Goal: Task Accomplishment & Management: Complete application form

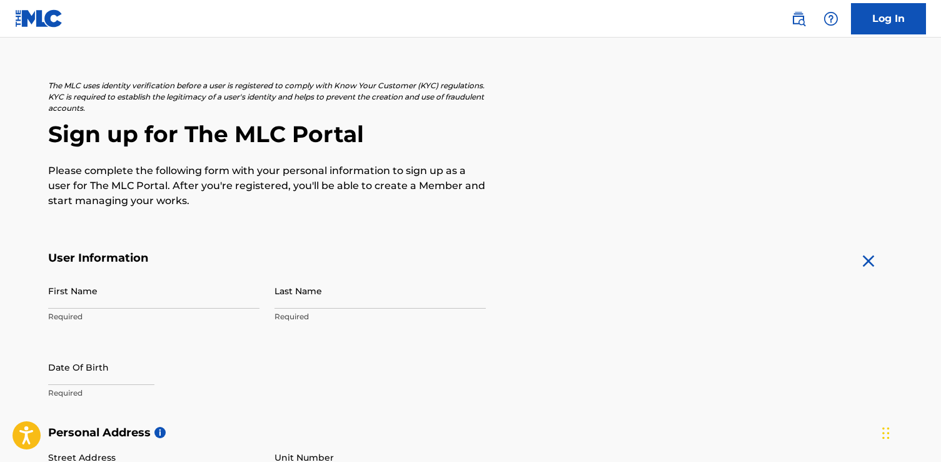
scroll to position [55, 0]
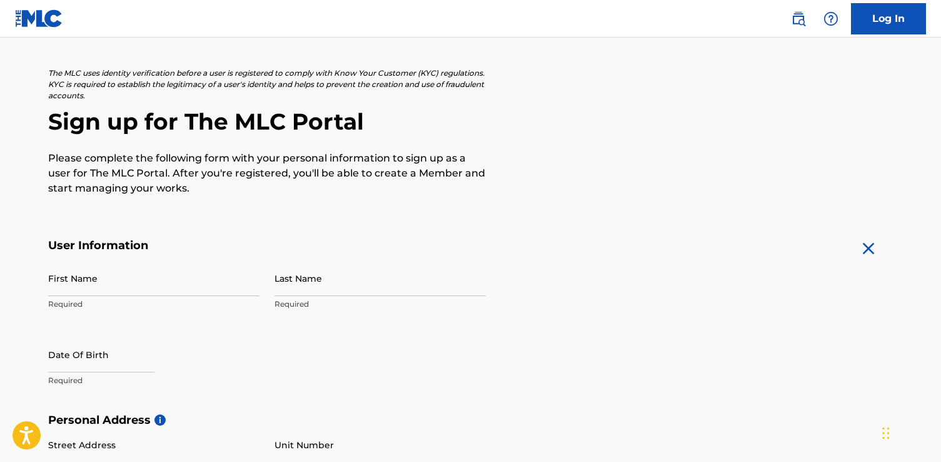
click at [64, 281] on input "First Name" at bounding box center [153, 278] width 211 height 36
type input "[PERSON_NAME]"
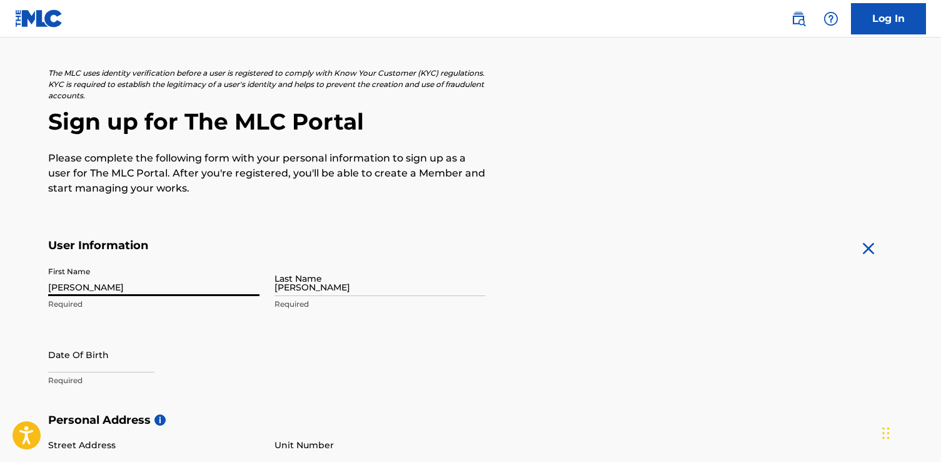
type input "[STREET_ADDRESS][PERSON_NAME]"
type input "AMARILLO"
type input "[GEOGRAPHIC_DATA]"
type input "79119-1423"
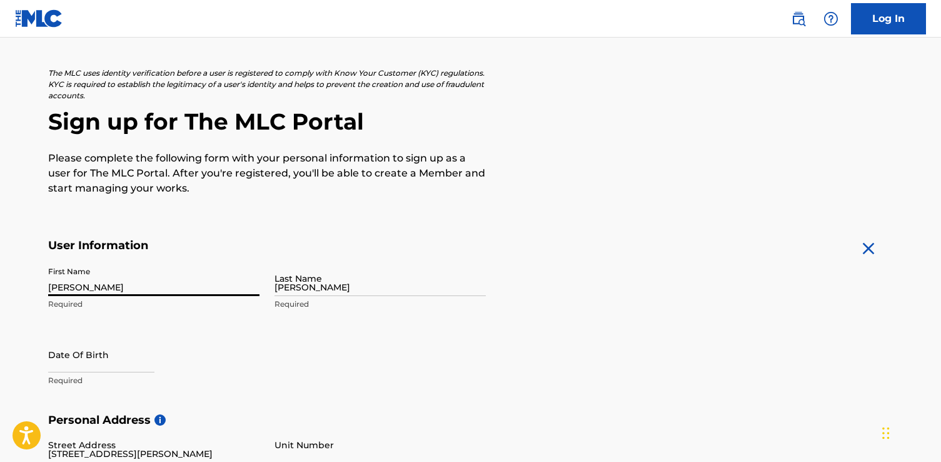
type input "1"
type input "806"
type input "3920869"
type input "[EMAIL_ADDRESS][DOMAIN_NAME]"
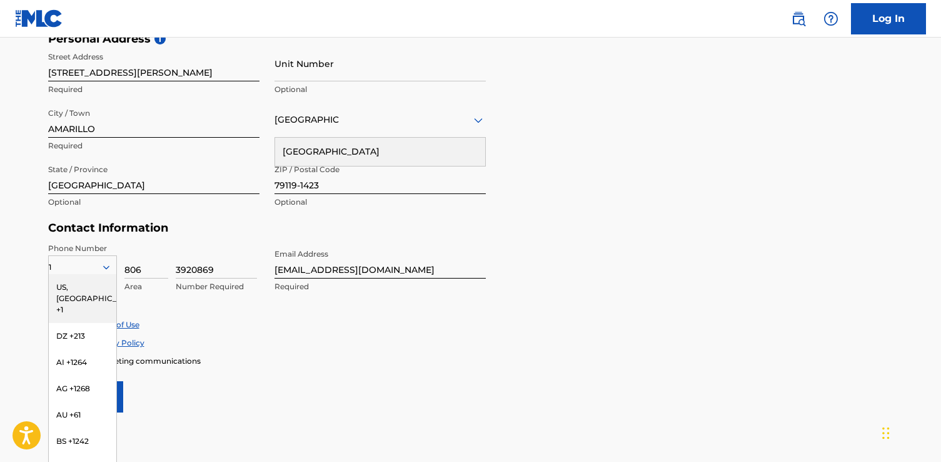
click at [525, 220] on div "Personal Address i Street Address 6204 Foley Square St. Required Unit Number Op…" at bounding box center [471, 127] width 846 height 190
click at [0, 292] on main "The MLC uses identity verification before a user is registered to comply with K…" at bounding box center [470, 42] width 941 height 881
click at [14, 254] on main "The MLC uses identity verification before a user is registered to comply with K…" at bounding box center [470, 42] width 941 height 881
click at [160, 236] on div "Contact Information Phone Number 1 US, CA +1 DZ +213 AI +1264 AG +1268 AU +61 B…" at bounding box center [267, 270] width 438 height 98
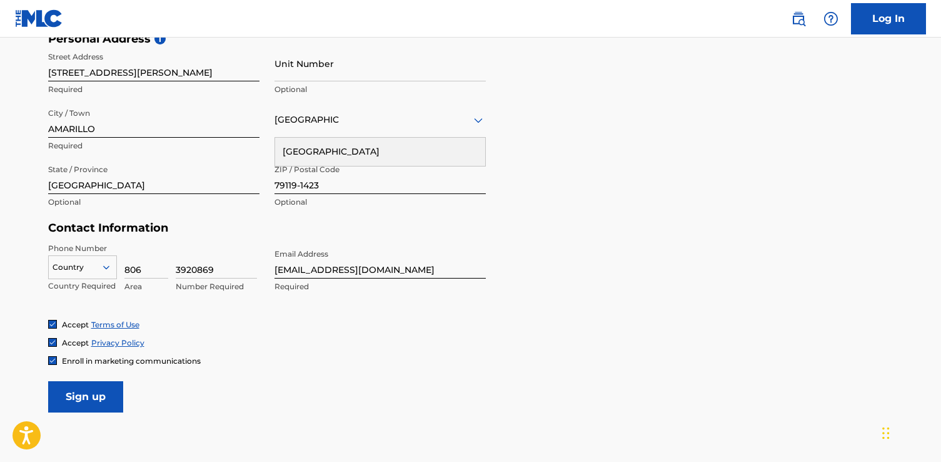
click at [103, 263] on icon at bounding box center [106, 266] width 11 height 11
click at [104, 266] on icon at bounding box center [106, 267] width 6 height 4
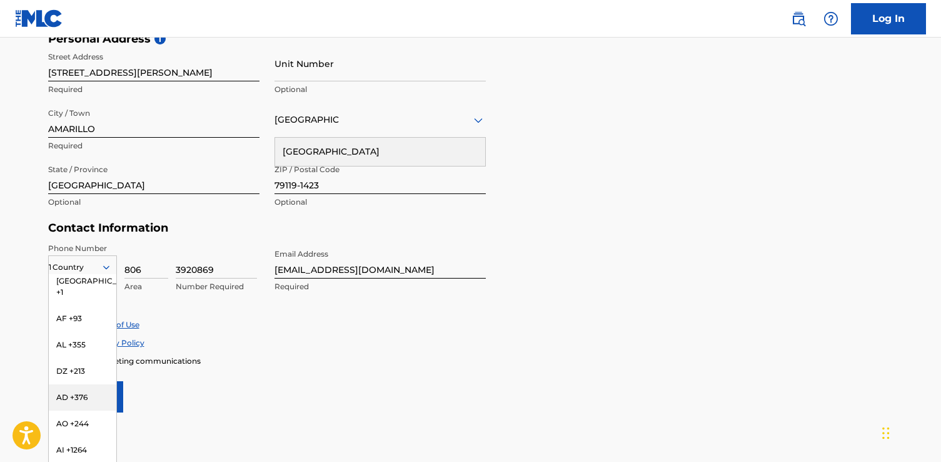
scroll to position [0, 0]
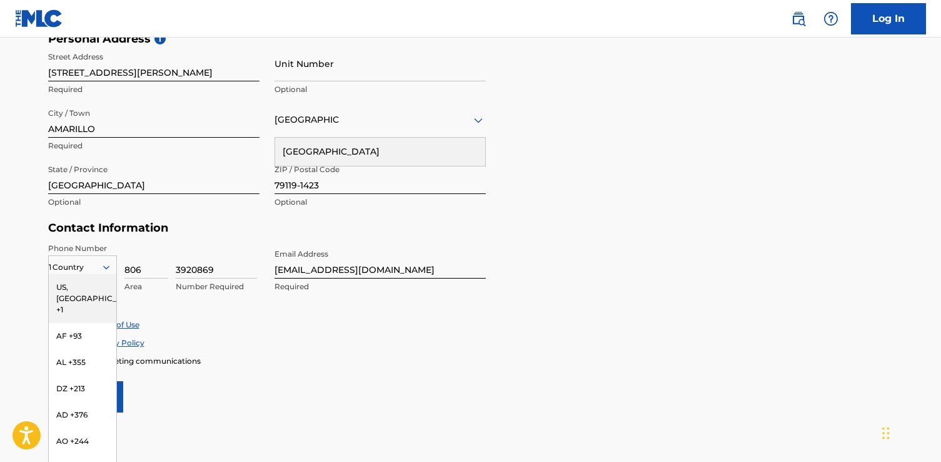
click at [76, 289] on div "US, [GEOGRAPHIC_DATA] +1" at bounding box center [83, 298] width 68 height 49
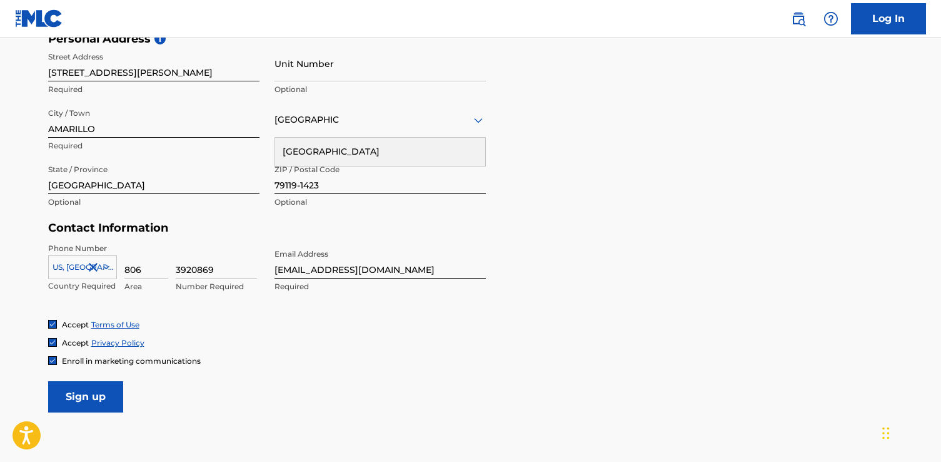
click at [17, 271] on main "The MLC uses identity verification before a user is registered to comply with K…" at bounding box center [470, 42] width 941 height 881
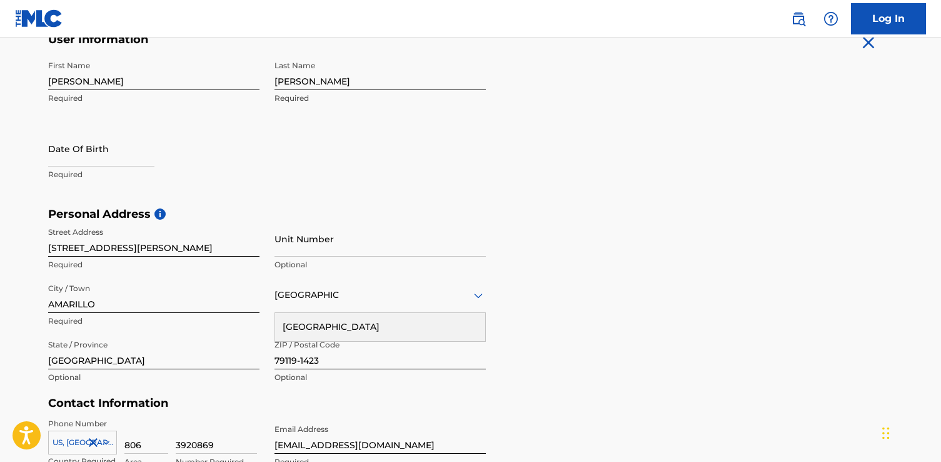
scroll to position [260, 0]
click at [66, 151] on input "text" at bounding box center [101, 149] width 106 height 36
select select "7"
select select "2025"
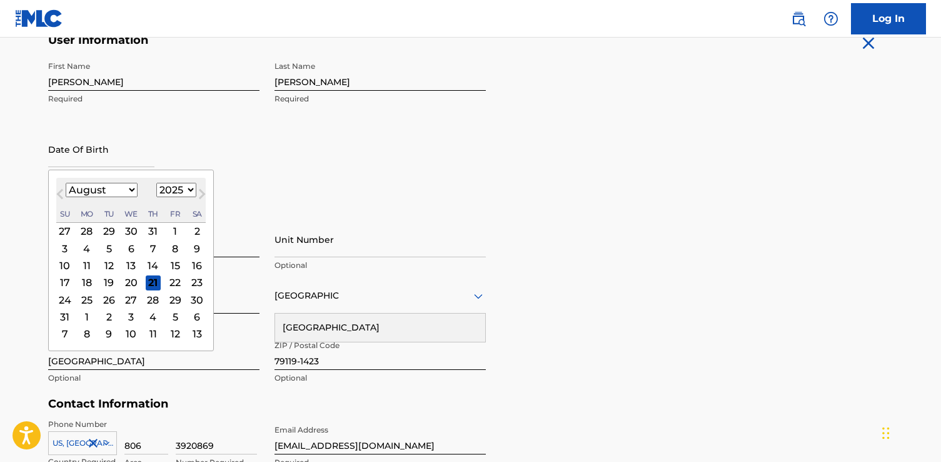
click at [129, 186] on select "January February March April May June July August September October November De…" at bounding box center [102, 190] width 72 height 14
select select "2"
click at [188, 187] on select "1899 1900 1901 1902 1903 1904 1905 1906 1907 1908 1909 1910 1911 1912 1913 1914…" at bounding box center [176, 190] width 40 height 14
select select "1974"
click at [108, 298] on div "26" at bounding box center [108, 299] width 15 height 15
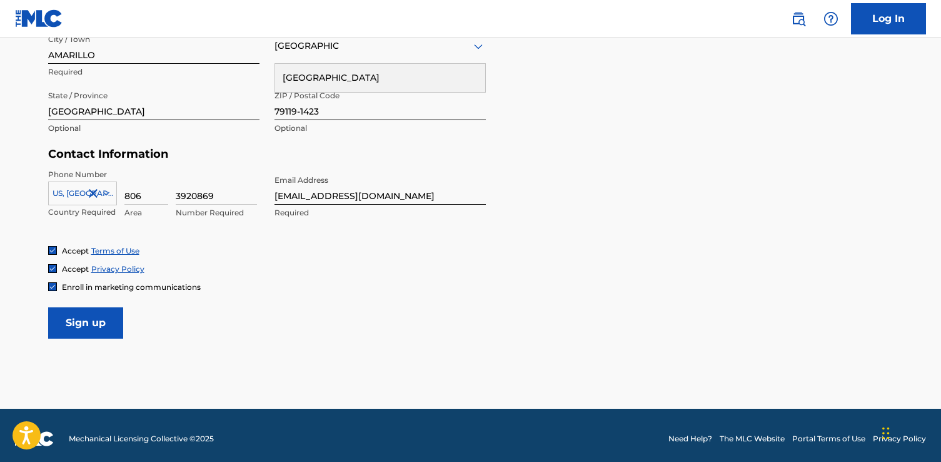
scroll to position [516, 0]
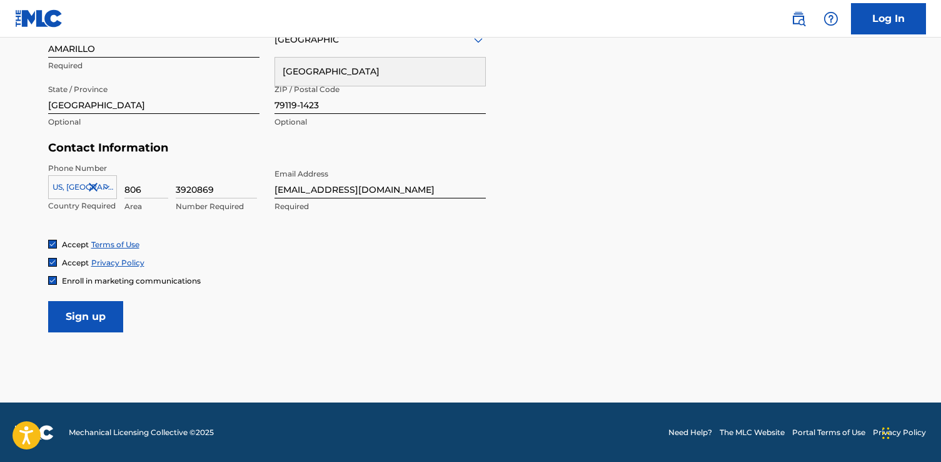
click at [86, 318] on input "Sign up" at bounding box center [85, 316] width 75 height 31
click at [105, 185] on icon at bounding box center [106, 186] width 11 height 11
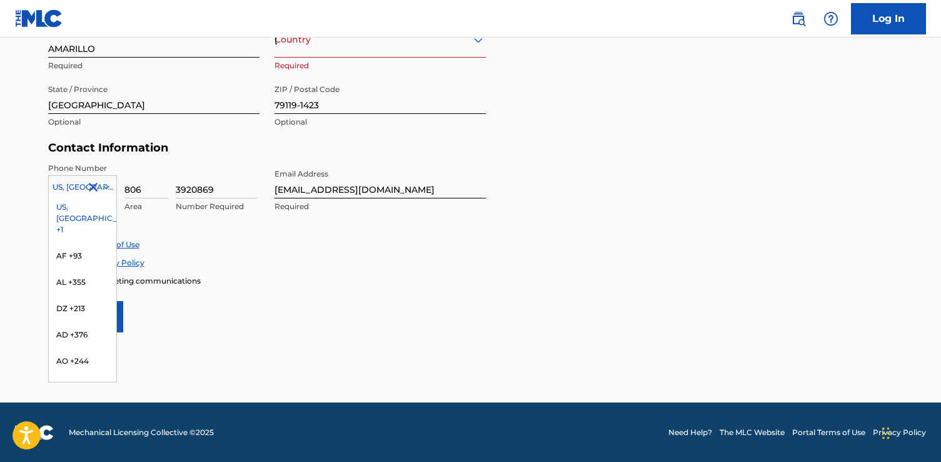
click at [66, 205] on div "US, [GEOGRAPHIC_DATA] +1" at bounding box center [83, 218] width 68 height 49
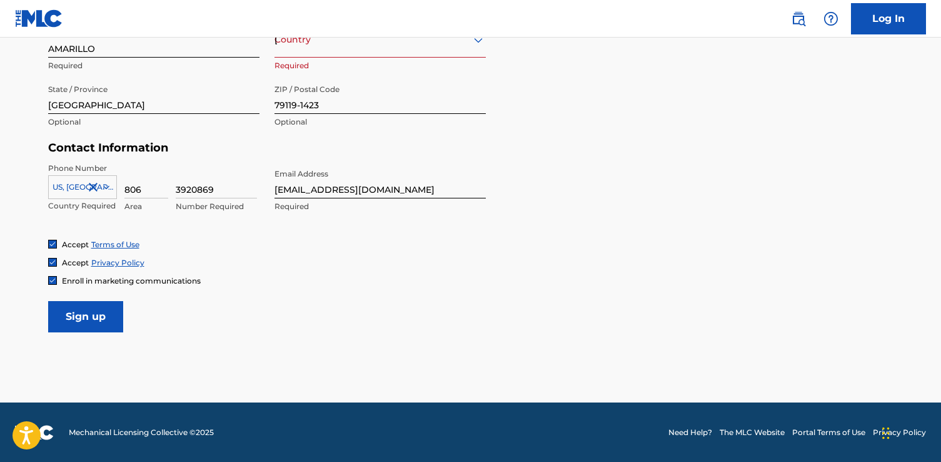
click at [196, 228] on div "Phone Number US, CA +1 Country Required 806 Area 3920869 Number Required Email …" at bounding box center [267, 201] width 438 height 76
click at [92, 315] on input "Sign up" at bounding box center [85, 316] width 75 height 31
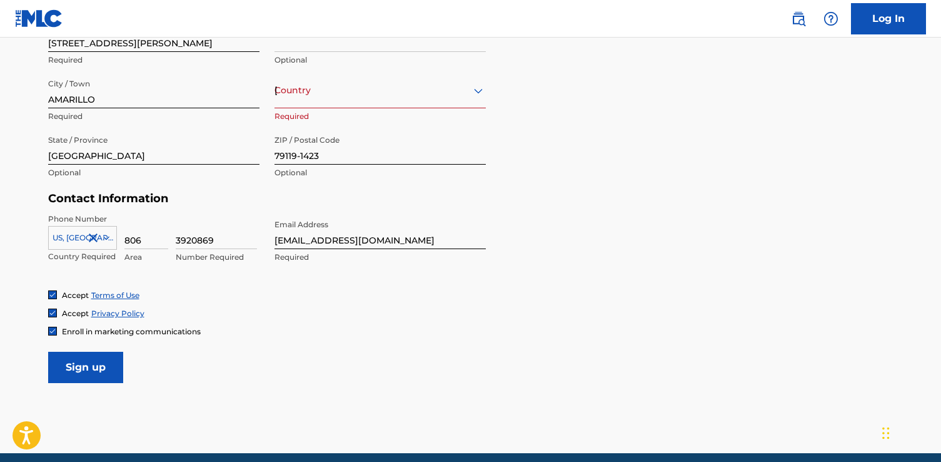
scroll to position [428, 0]
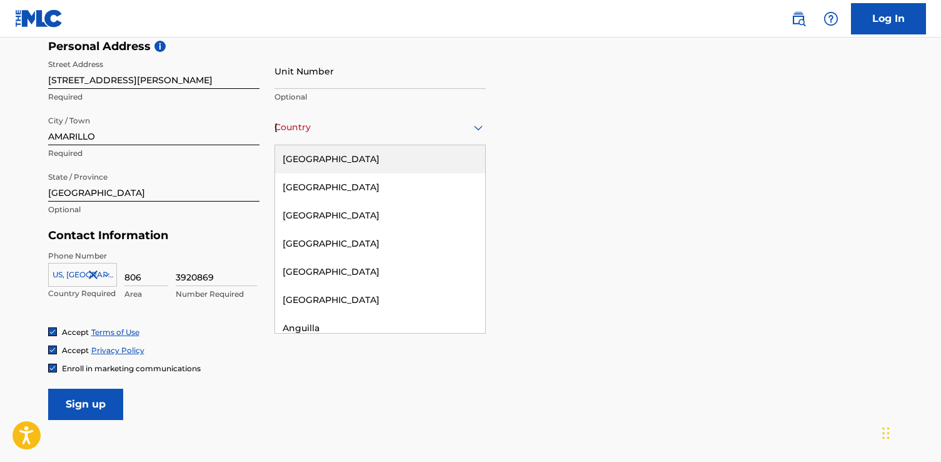
click at [482, 126] on icon at bounding box center [478, 127] width 9 height 5
click at [323, 156] on div "[GEOGRAPHIC_DATA]" at bounding box center [380, 159] width 210 height 28
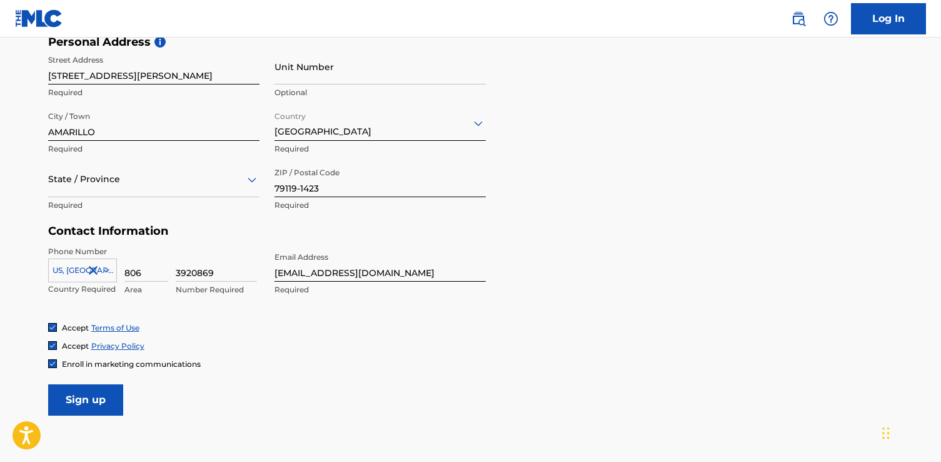
scroll to position [425, 0]
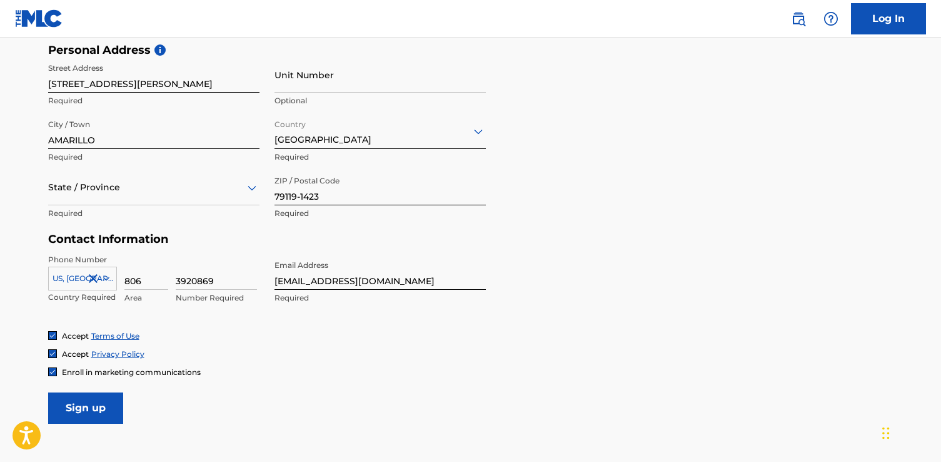
click at [93, 408] on input "Sign up" at bounding box center [85, 407] width 75 height 31
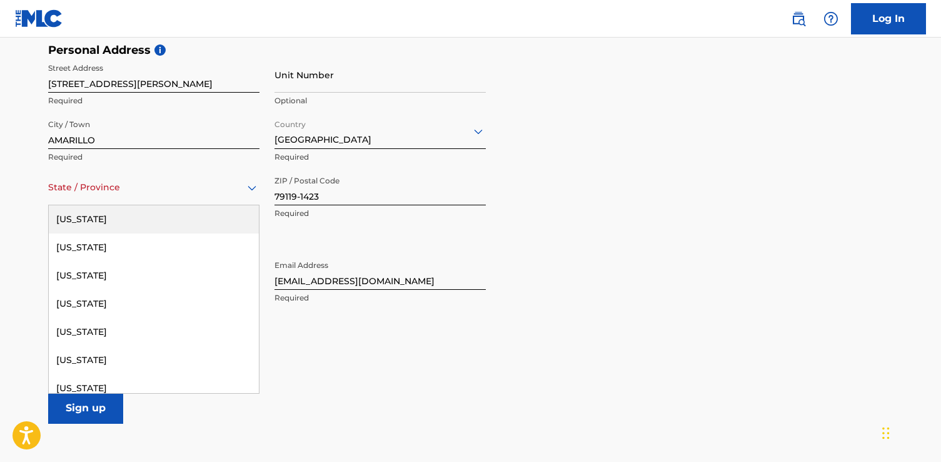
click at [250, 191] on icon at bounding box center [252, 187] width 15 height 15
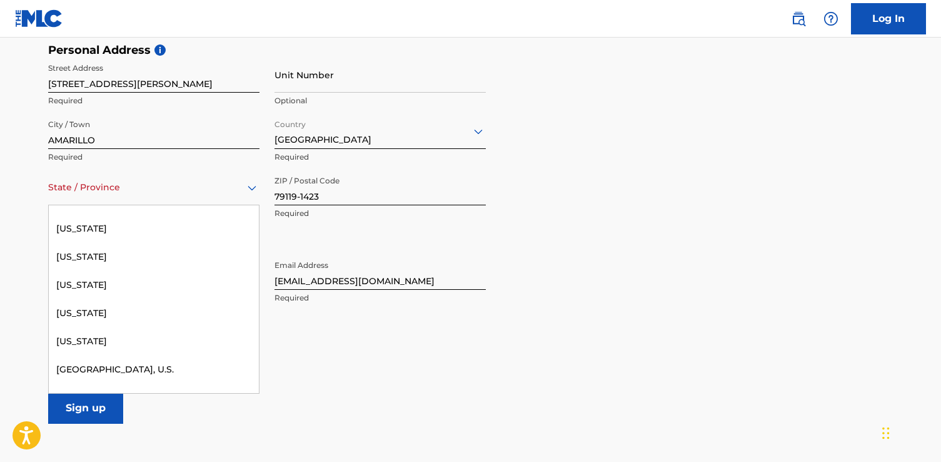
scroll to position [1287, 0]
click at [66, 281] on div "[US_STATE]" at bounding box center [154, 284] width 210 height 28
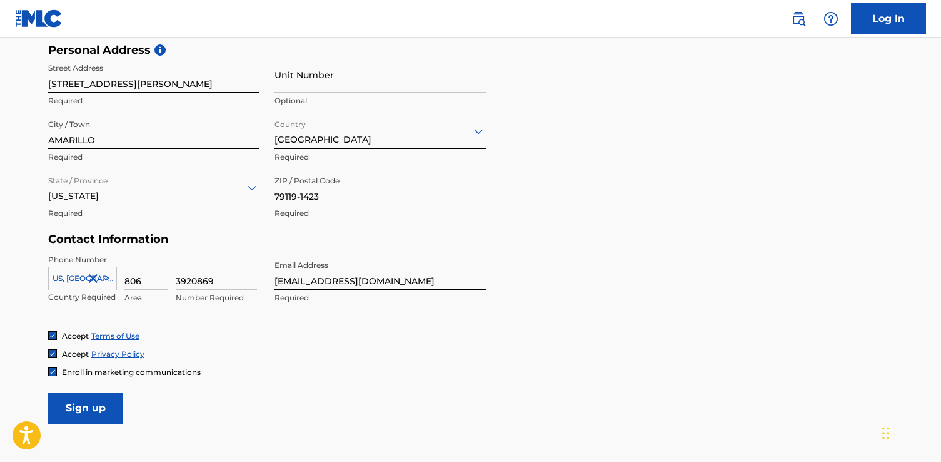
click at [347, 348] on div "Accept Privacy Policy" at bounding box center [471, 353] width 846 height 11
click at [84, 407] on input "Sign up" at bounding box center [85, 407] width 75 height 31
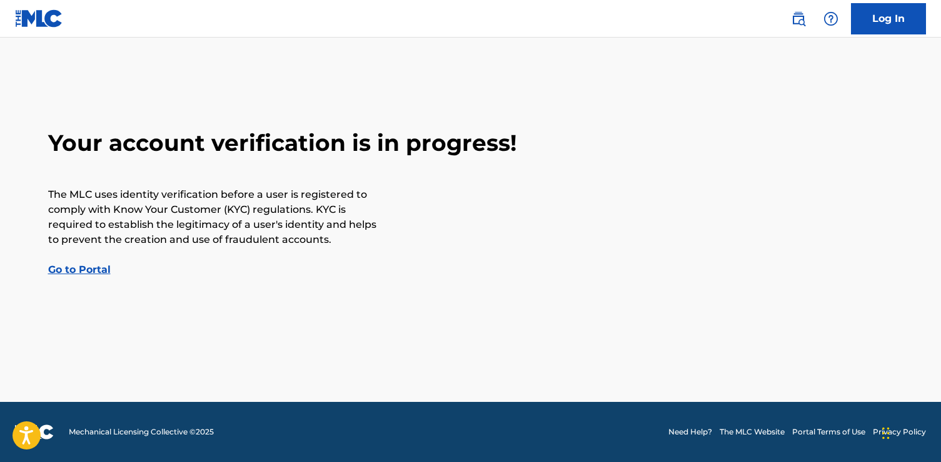
click at [83, 270] on link "Go to Portal" at bounding box center [79, 269] width 63 height 12
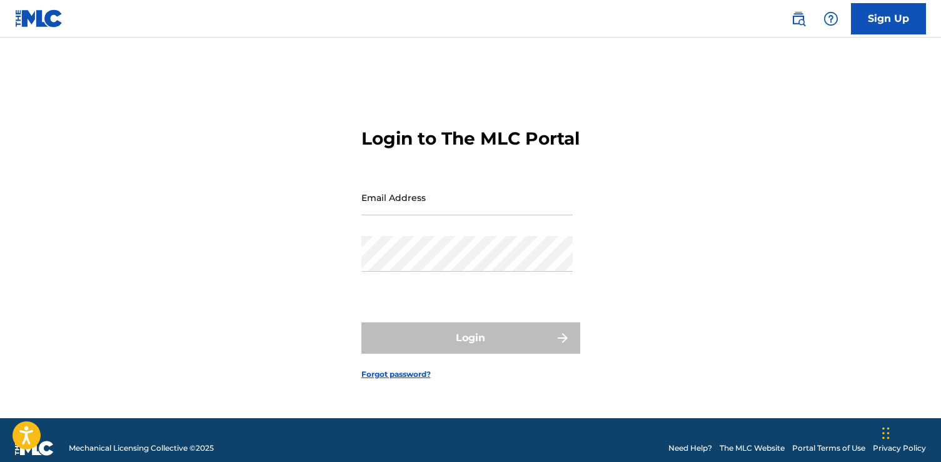
click at [392, 210] on input "Email Address" at bounding box center [467, 198] width 211 height 36
type input "[EMAIL_ADDRESS][DOMAIN_NAME]"
click at [280, 238] on div "Login to The MLC Portal Email Address jdrogers575@gmail.com Password Login Forg…" at bounding box center [471, 243] width 876 height 349
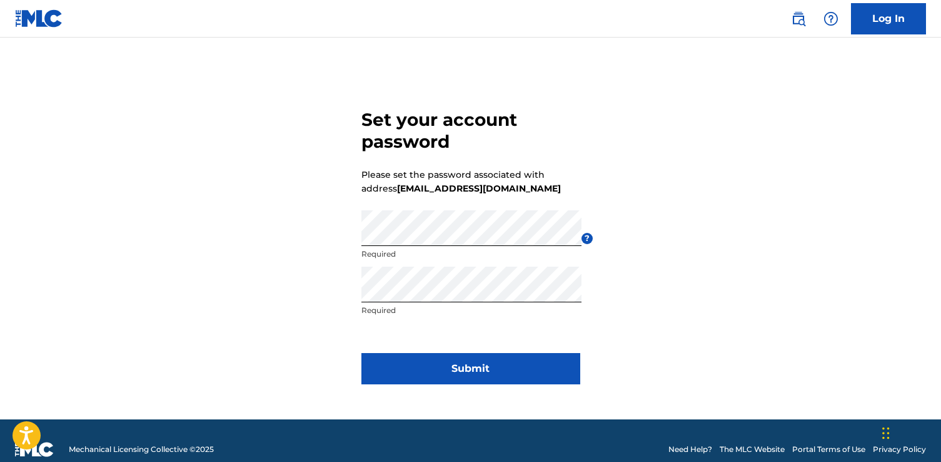
click at [466, 370] on button "Submit" at bounding box center [471, 368] width 219 height 31
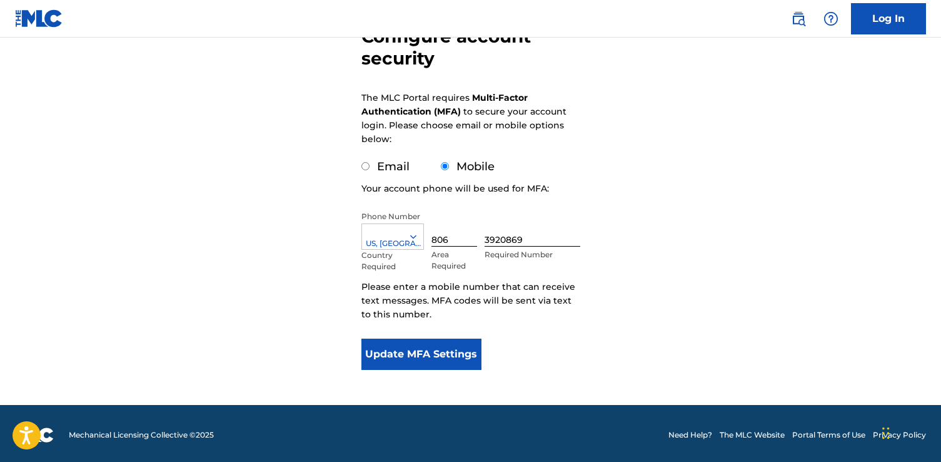
scroll to position [140, 0]
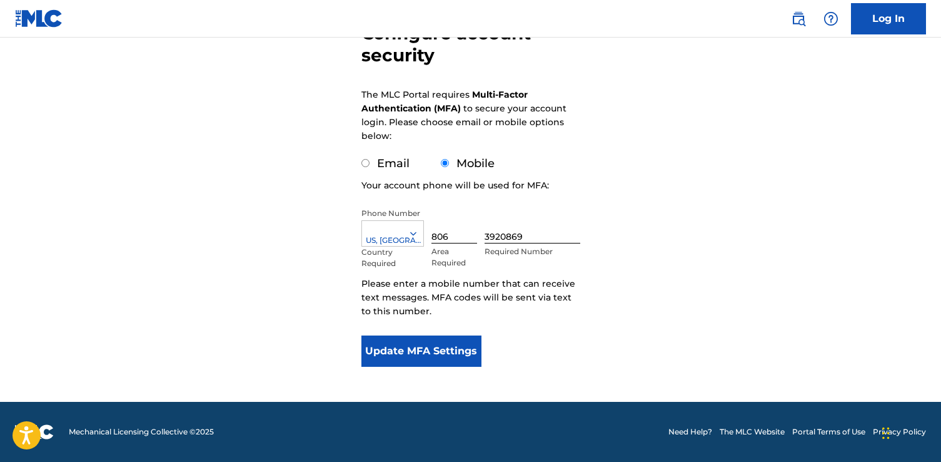
click at [416, 348] on button "Update MFA Settings" at bounding box center [422, 350] width 121 height 31
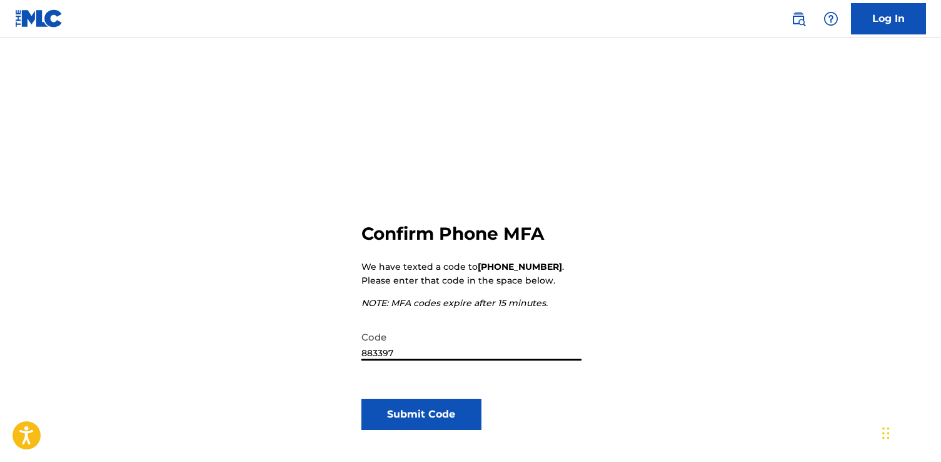
type input "883397"
click at [425, 414] on button "Submit Code" at bounding box center [422, 413] width 121 height 31
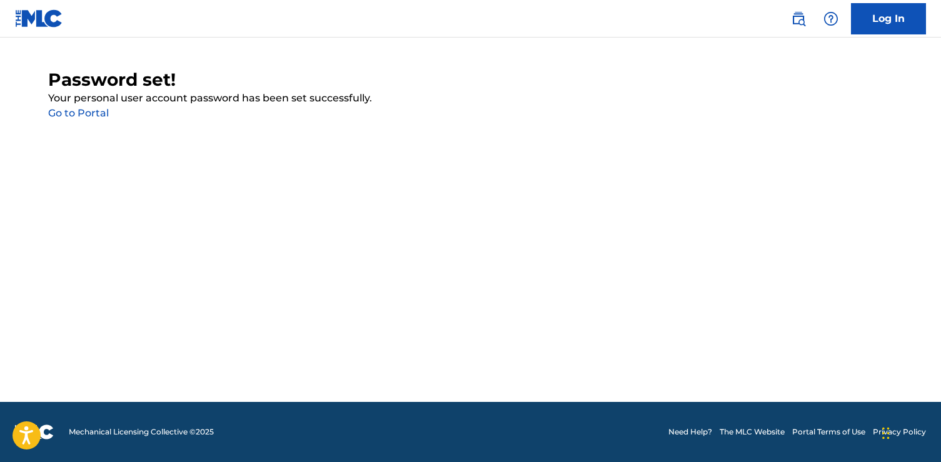
click at [90, 113] on link "Go to Portal" at bounding box center [78, 113] width 61 height 12
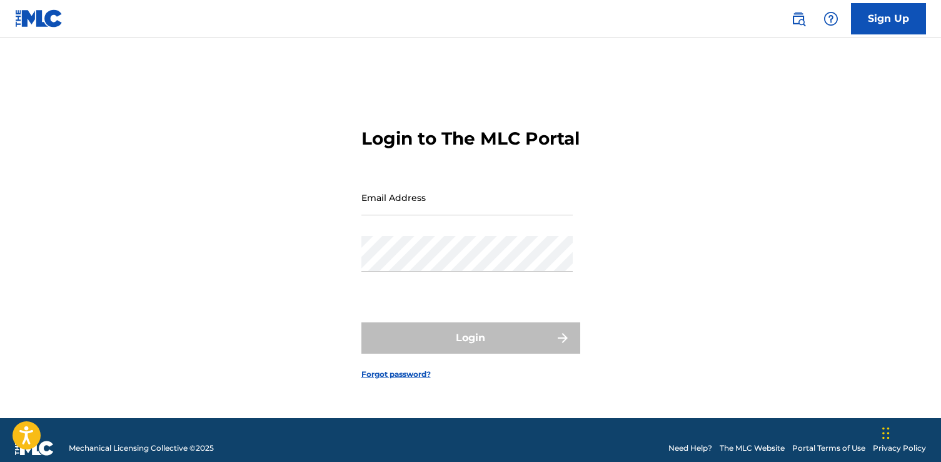
click at [384, 206] on input "Email Address" at bounding box center [467, 198] width 211 height 36
type input "[EMAIL_ADDRESS][DOMAIN_NAME]"
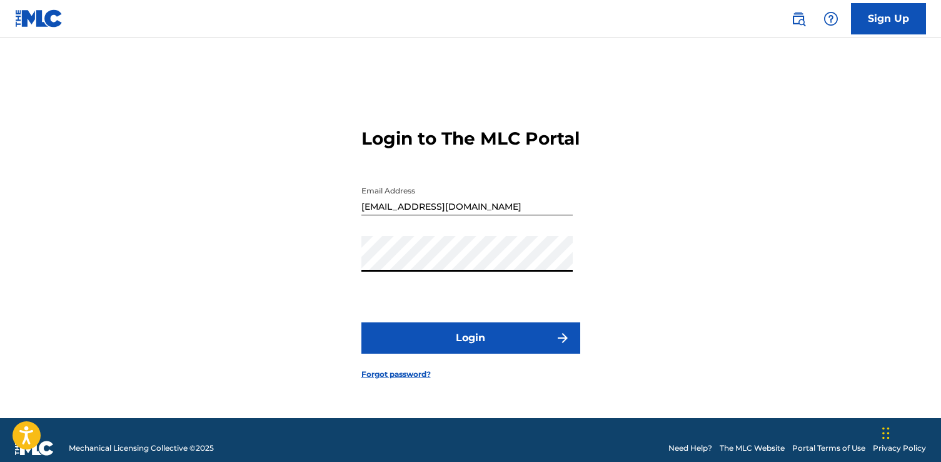
click at [442, 353] on button "Login" at bounding box center [471, 337] width 219 height 31
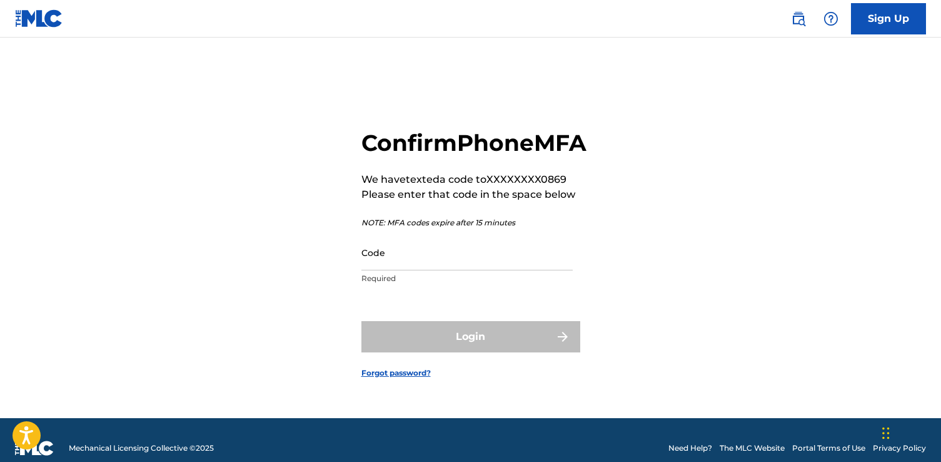
click at [393, 265] on input "Code" at bounding box center [467, 253] width 211 height 36
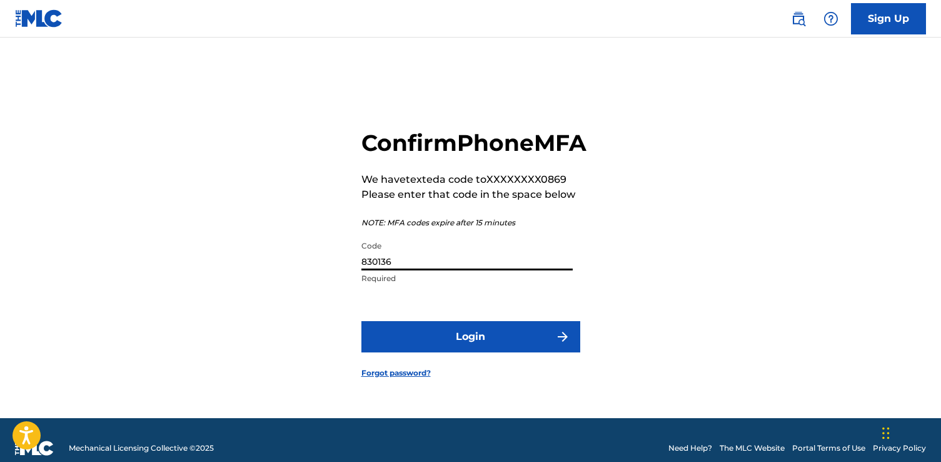
type input "830136"
click at [472, 352] on button "Login" at bounding box center [471, 336] width 219 height 31
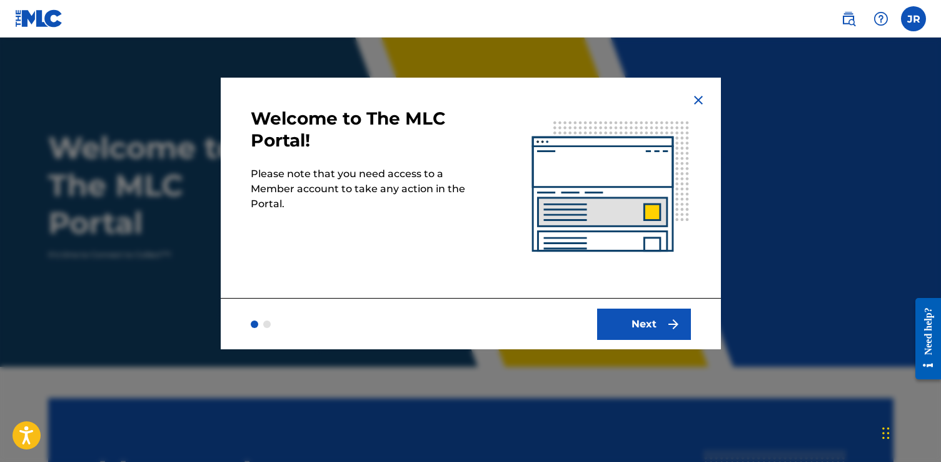
click at [647, 319] on button "Next" at bounding box center [644, 323] width 94 height 31
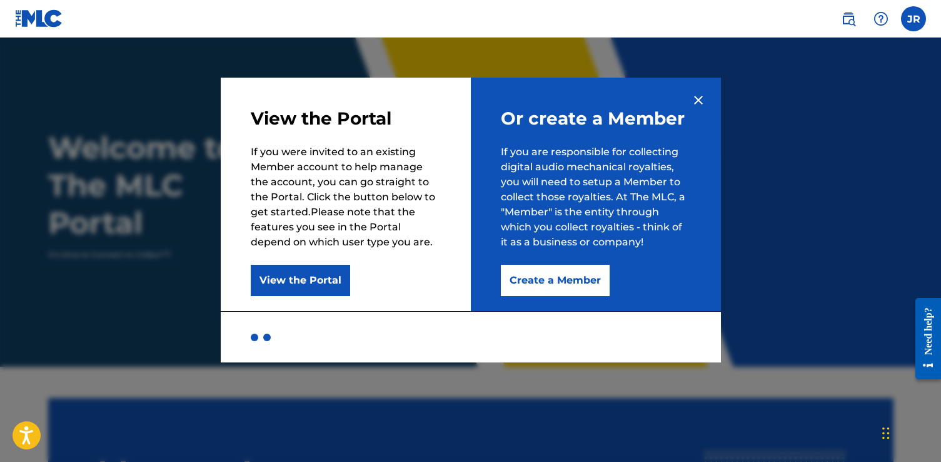
click at [286, 282] on button "View the Portal" at bounding box center [300, 280] width 99 height 31
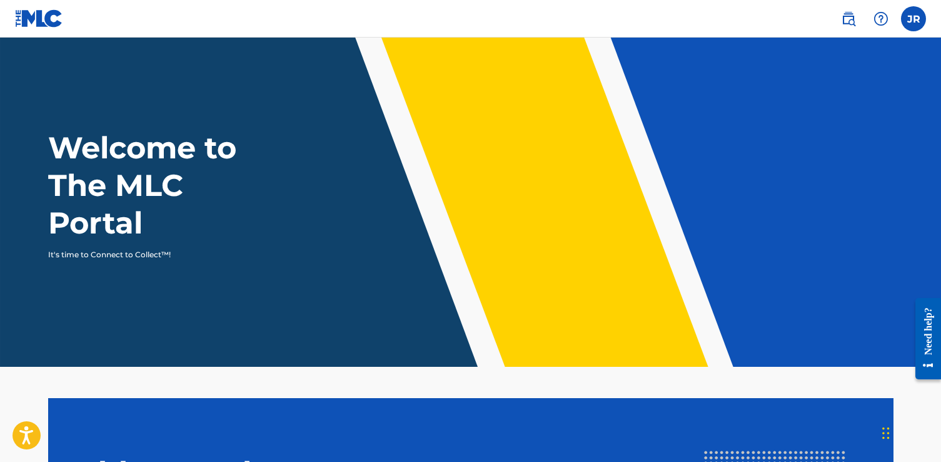
click at [915, 20] on label at bounding box center [913, 18] width 25 height 25
click at [914, 19] on input "JR [PERSON_NAME] [EMAIL_ADDRESS][DOMAIN_NAME] Notification Preferences Profile …" at bounding box center [914, 19] width 0 height 0
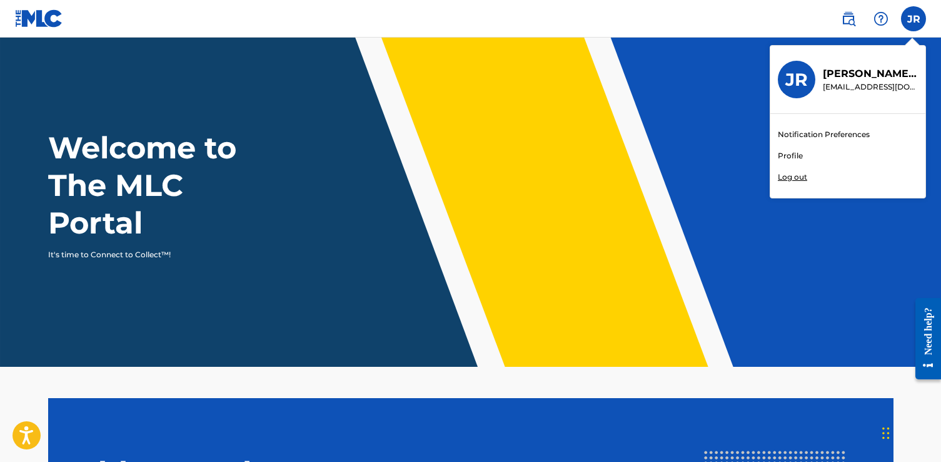
click at [814, 17] on nav "[PERSON_NAME] [PERSON_NAME] [EMAIL_ADDRESS][DOMAIN_NAME] Notification Preferenc…" at bounding box center [470, 19] width 941 height 38
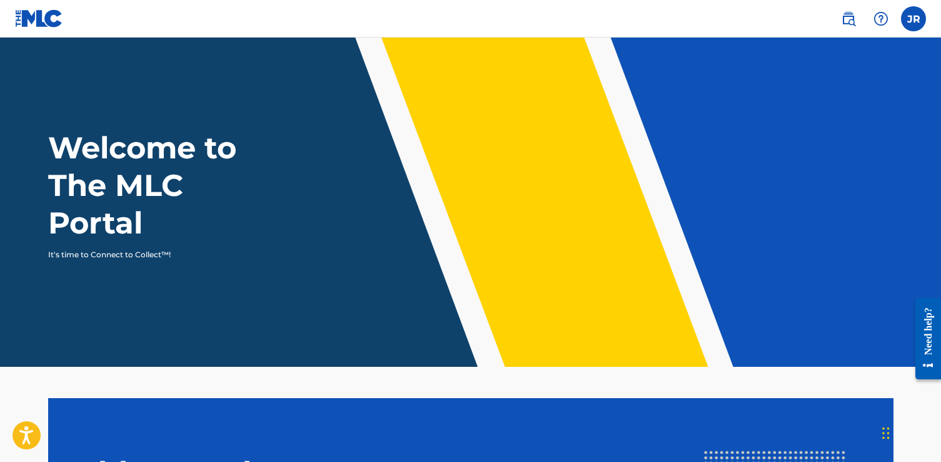
click at [39, 19] on img at bounding box center [39, 18] width 48 height 18
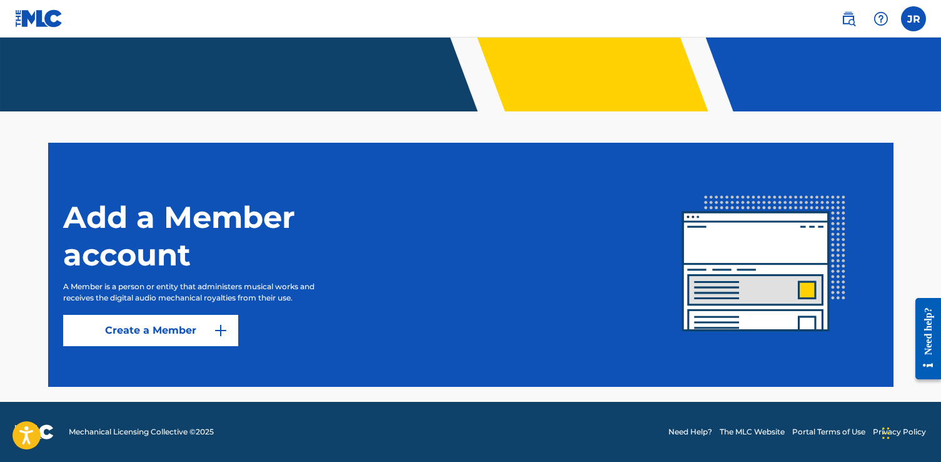
click at [223, 330] on img at bounding box center [220, 330] width 15 height 15
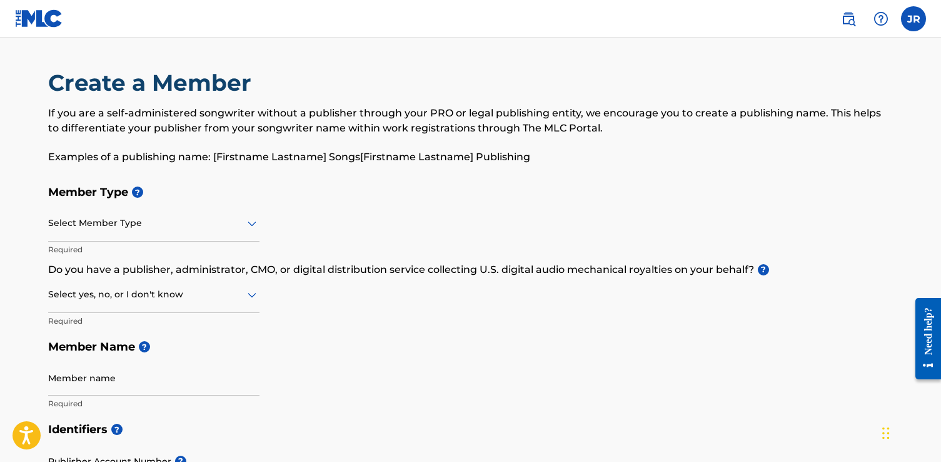
click at [248, 222] on icon at bounding box center [252, 223] width 9 height 5
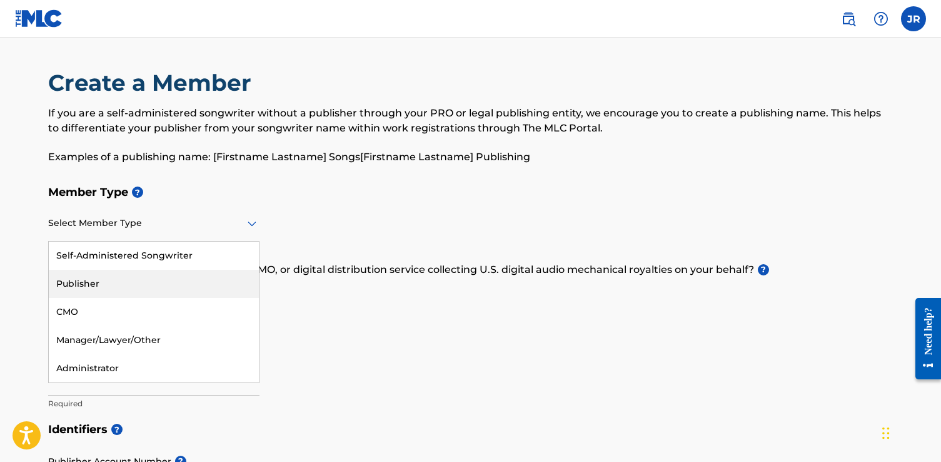
click at [84, 280] on div "Publisher" at bounding box center [154, 284] width 210 height 28
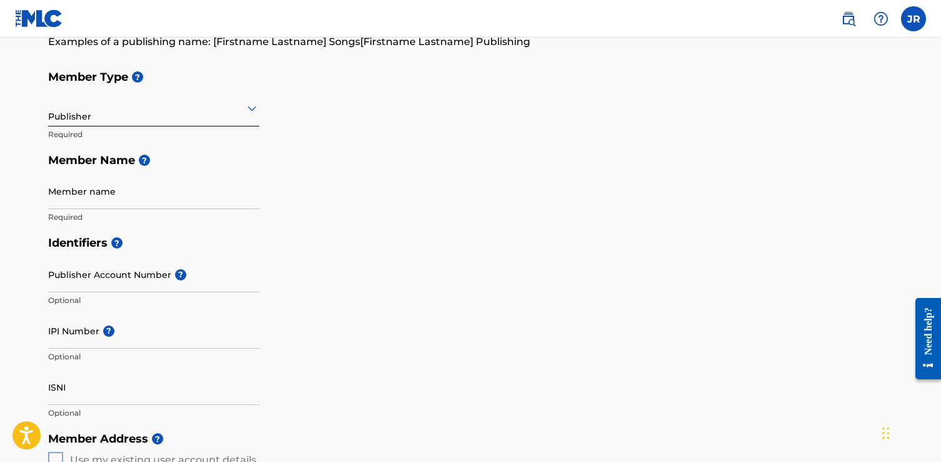
scroll to position [118, 0]
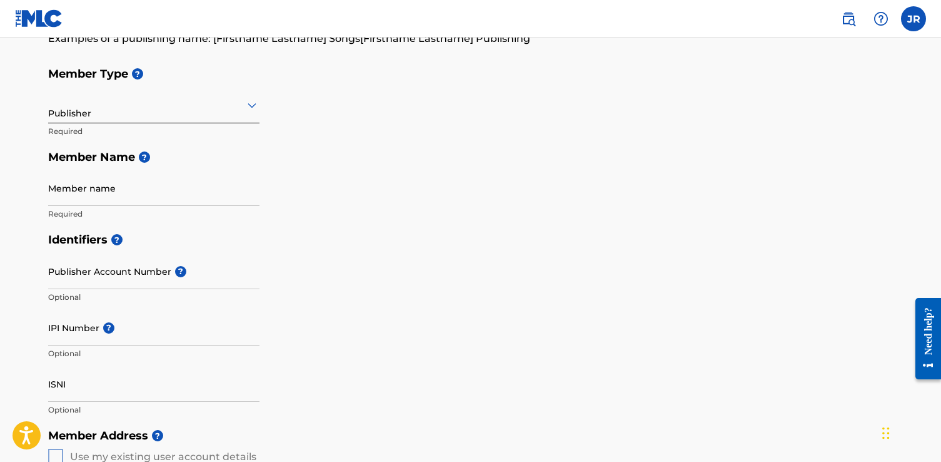
click at [74, 193] on input "Member name" at bounding box center [153, 188] width 211 height 36
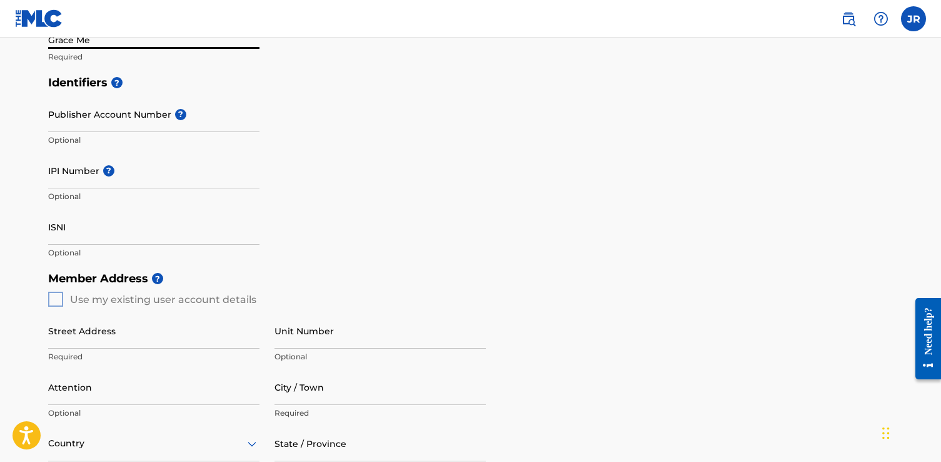
scroll to position [279, 0]
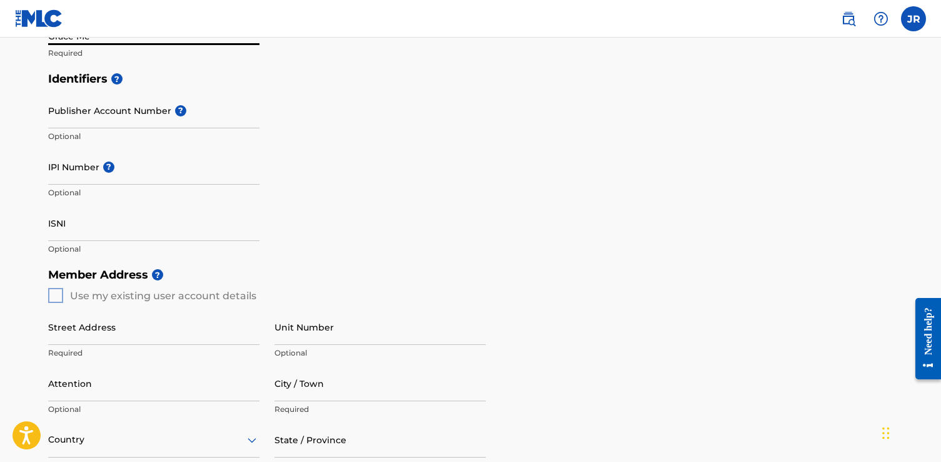
type input "Grace Me"
click at [55, 295] on div "Member Address ? Use my existing user account details Street Address Required U…" at bounding box center [471, 404] width 846 height 286
drag, startPoint x: 51, startPoint y: 291, endPoint x: 113, endPoint y: 301, distance: 62.1
click at [53, 291] on div "Member Address ? Use my existing user account details Street Address Required U…" at bounding box center [471, 404] width 846 height 286
click at [66, 330] on input "Street Address" at bounding box center [153, 327] width 211 height 36
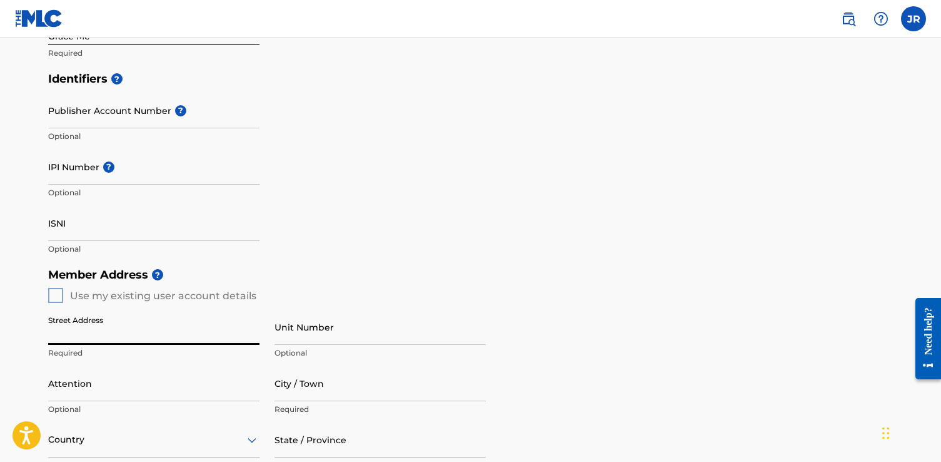
type input "[STREET_ADDRESS][PERSON_NAME]"
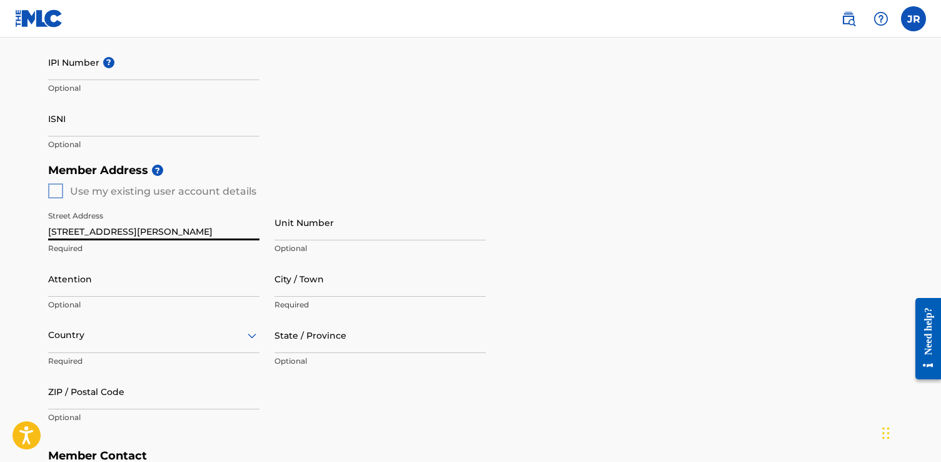
scroll to position [403, 0]
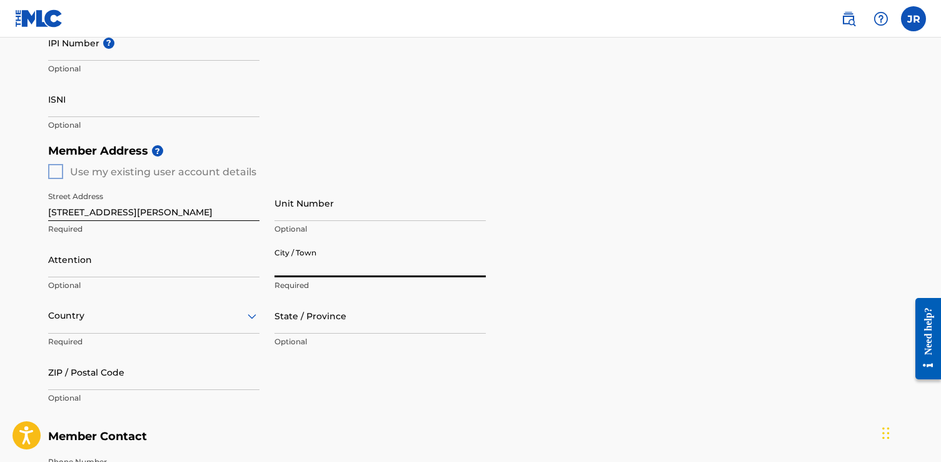
click at [323, 265] on input "City / Town" at bounding box center [380, 259] width 211 height 36
type input "AMARILLO"
type input "[PERSON_NAME]"
type input "[GEOGRAPHIC_DATA]"
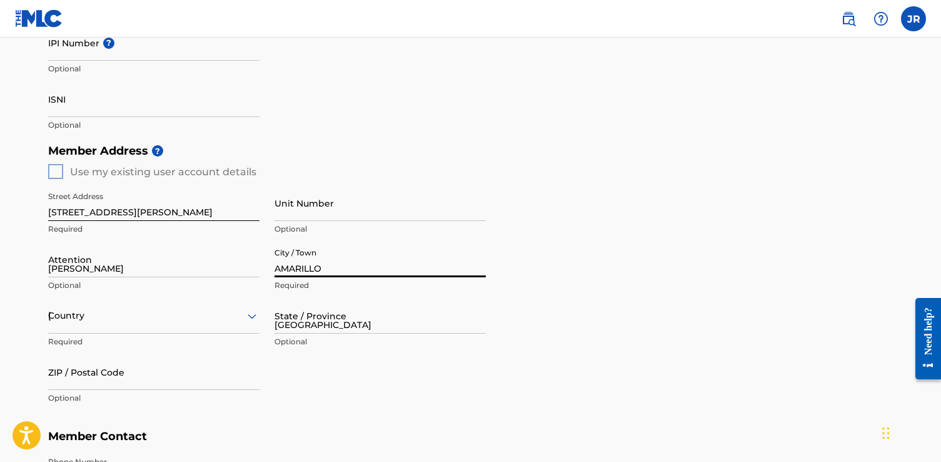
type input "79119-1423"
type input "1"
type input "806"
type input "3920869"
type input "[EMAIL_ADDRESS][DOMAIN_NAME]"
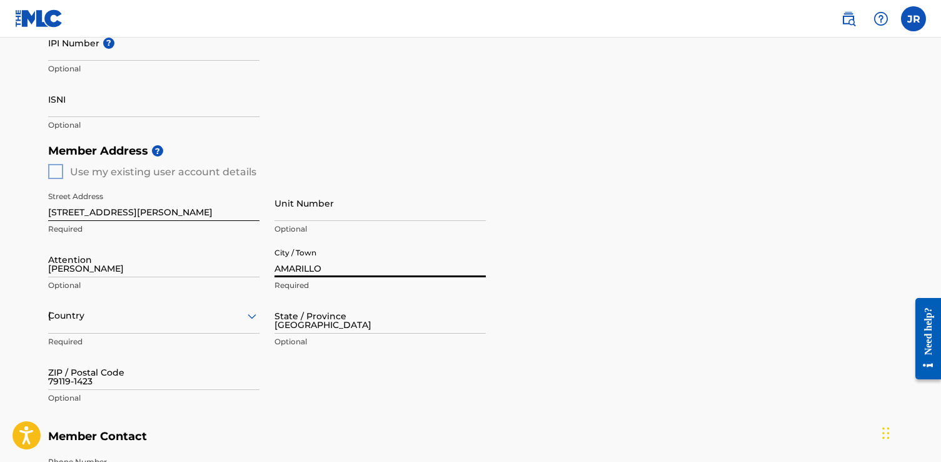
scroll to position [616, 0]
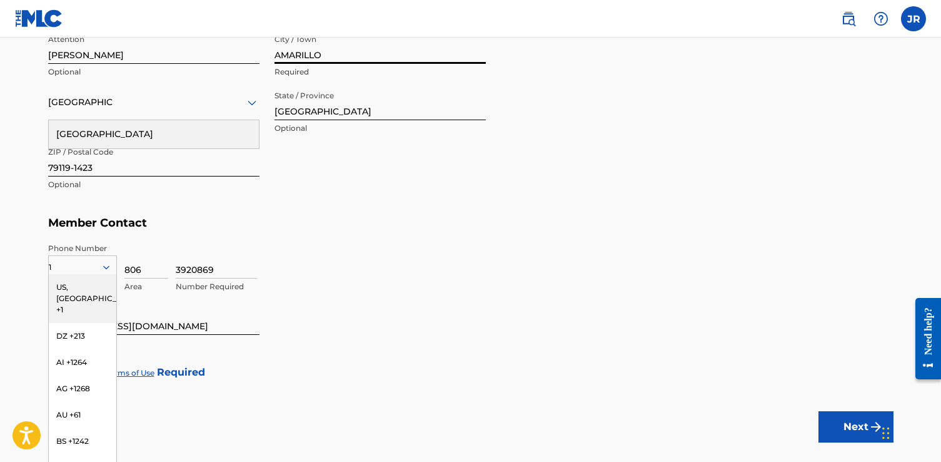
click at [368, 222] on h5 "Member Contact" at bounding box center [471, 223] width 846 height 27
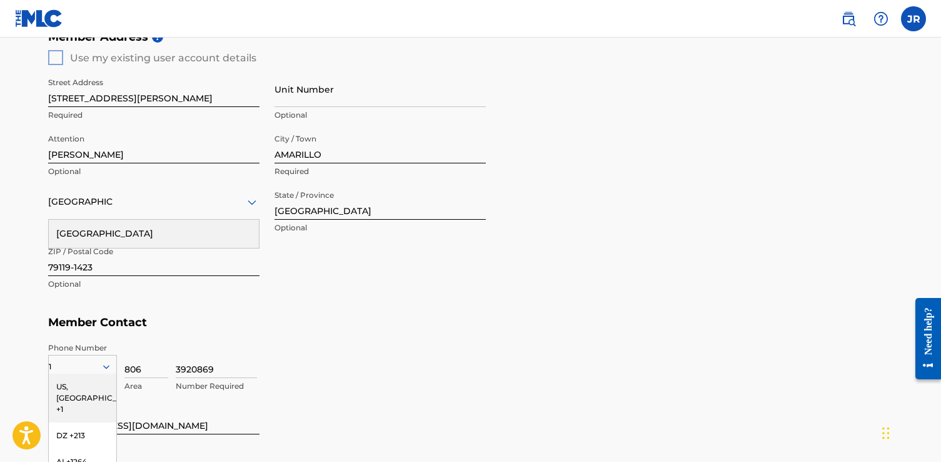
scroll to position [500, 0]
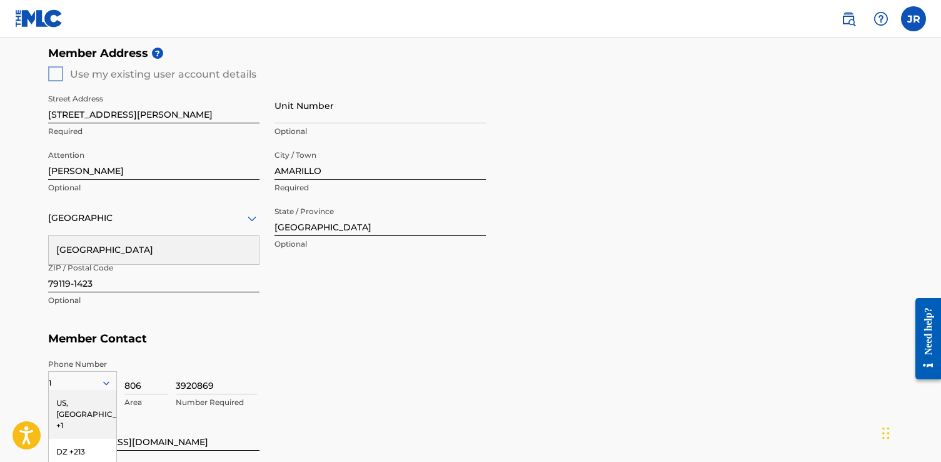
click at [307, 283] on div "Street Address [STREET_ADDRESS][PERSON_NAME] Required Unit Number Optional Atte…" at bounding box center [267, 200] width 438 height 238
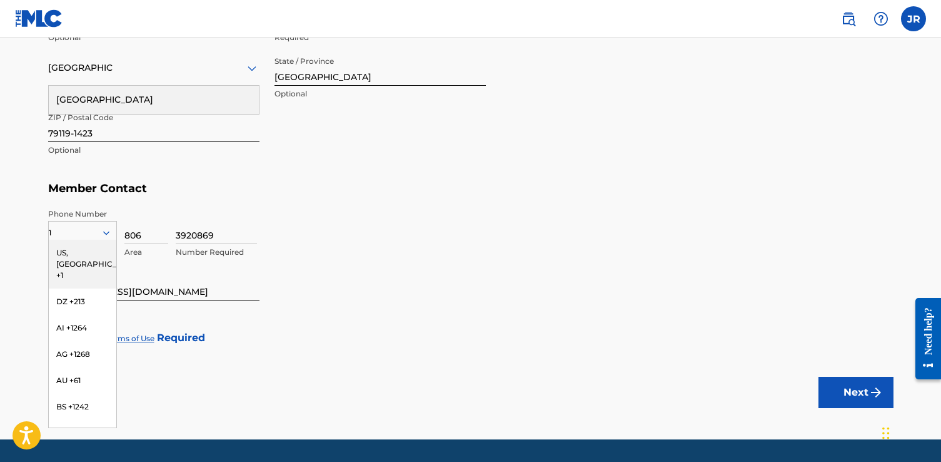
scroll to position [664, 0]
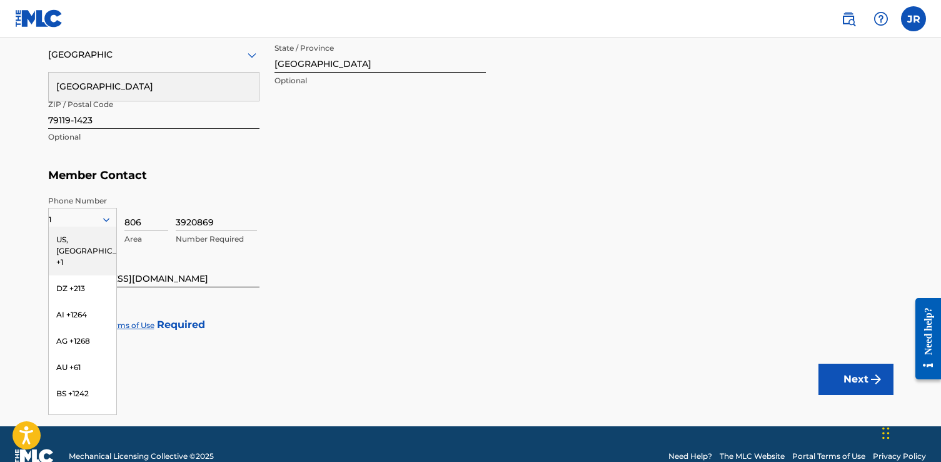
click at [296, 236] on div "3920869 Number Required" at bounding box center [535, 223] width 718 height 56
click at [69, 238] on div "US, [GEOGRAPHIC_DATA] +1" at bounding box center [83, 250] width 68 height 49
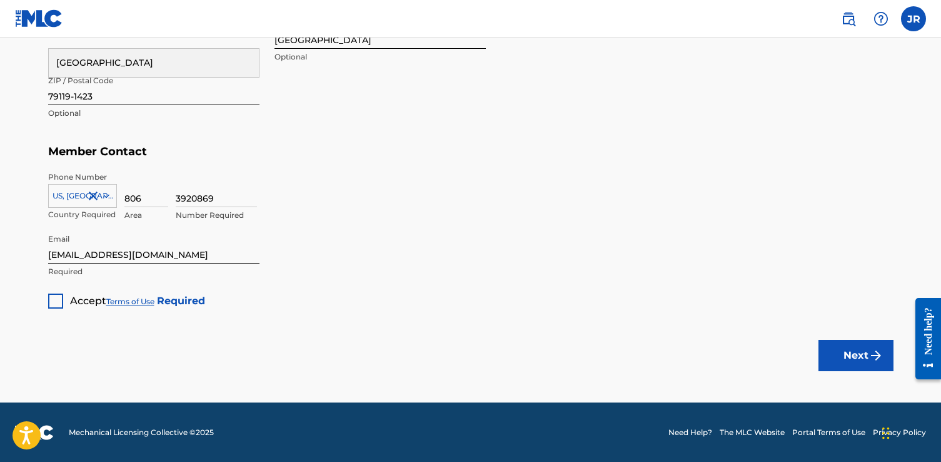
click at [54, 300] on div at bounding box center [55, 300] width 15 height 15
click at [841, 358] on button "Next" at bounding box center [856, 355] width 75 height 31
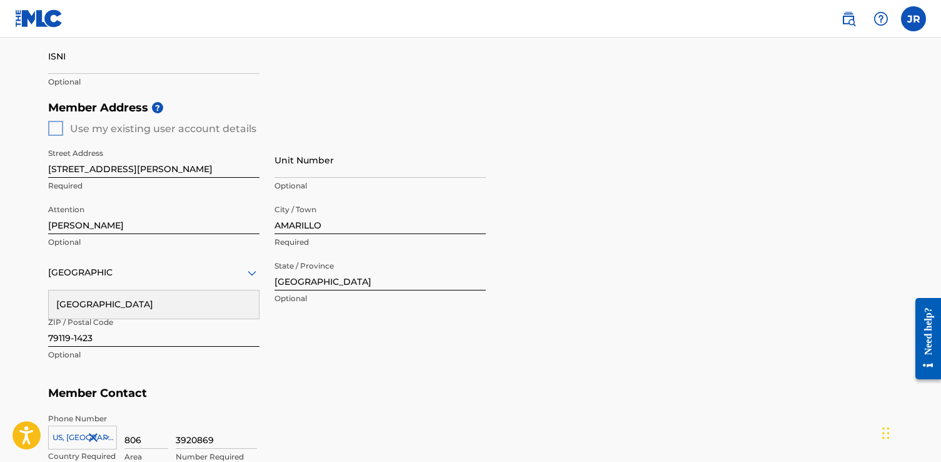
scroll to position [454, 0]
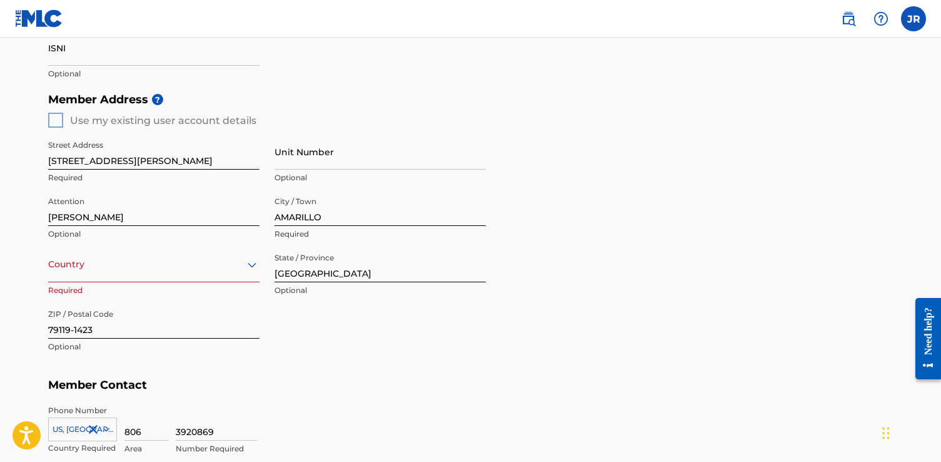
click at [54, 123] on div "Member Address ? Use my existing user account details Street Address [STREET_AD…" at bounding box center [471, 229] width 846 height 286
click at [251, 263] on div "Country" at bounding box center [153, 264] width 211 height 36
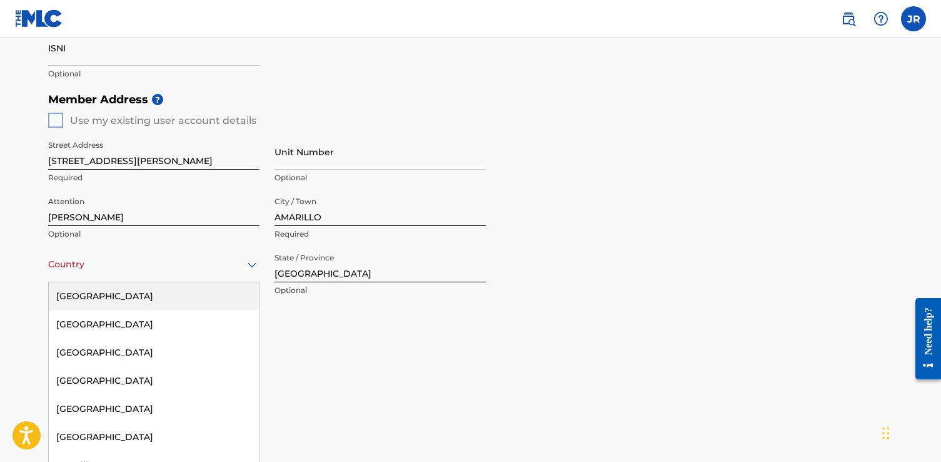
scroll to position [463, 0]
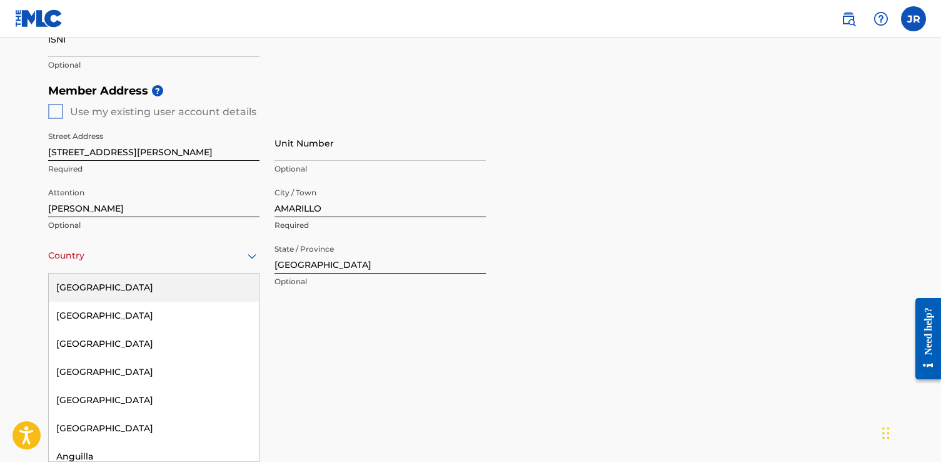
click at [89, 288] on div "[GEOGRAPHIC_DATA]" at bounding box center [154, 287] width 210 height 28
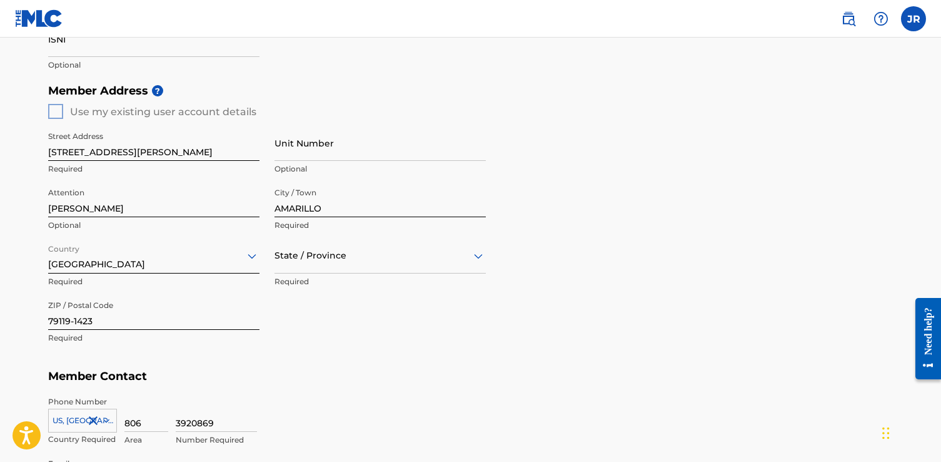
click at [472, 253] on icon at bounding box center [478, 255] width 15 height 15
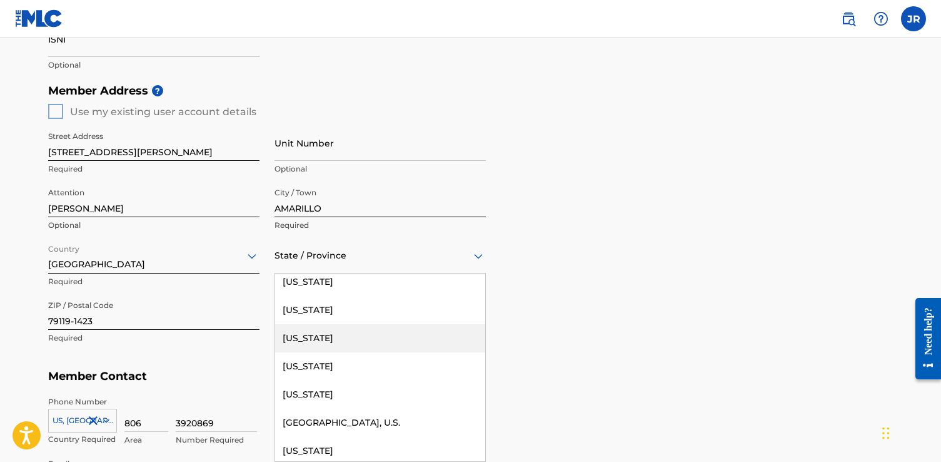
click at [293, 338] on div "[US_STATE]" at bounding box center [380, 338] width 210 height 28
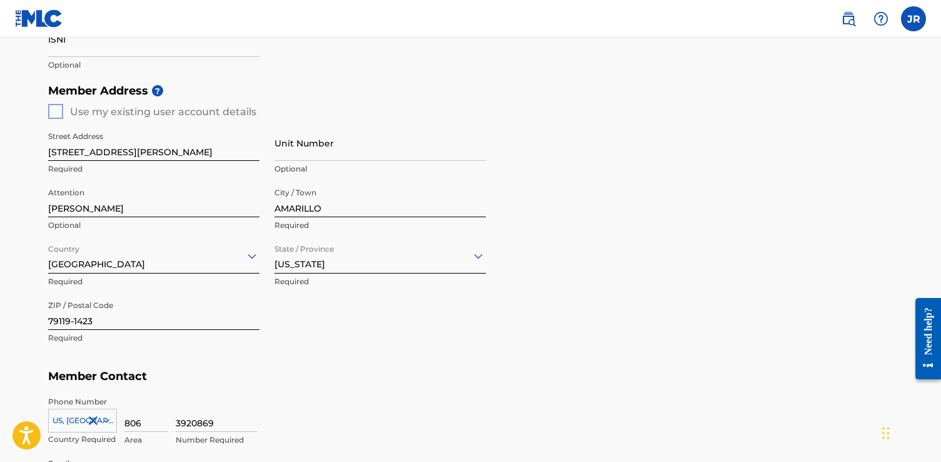
click at [499, 308] on div "Member Address ? Use my existing user account details Street Address [STREET_AD…" at bounding box center [471, 221] width 846 height 286
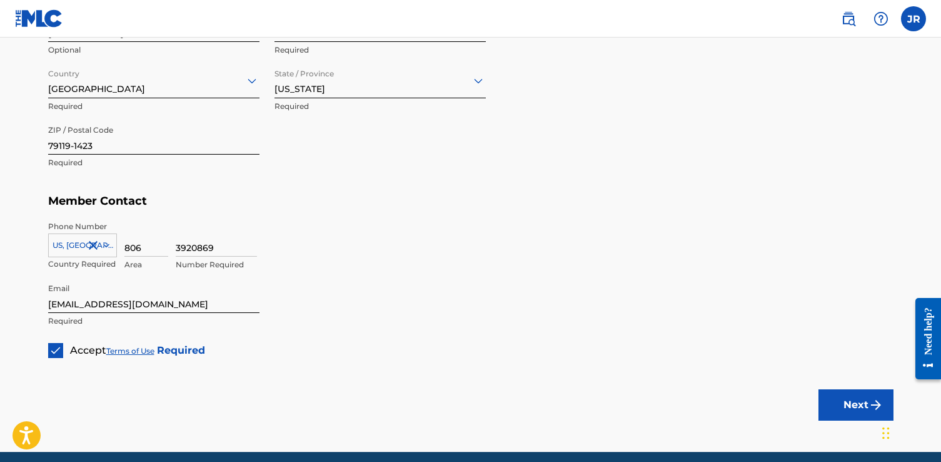
scroll to position [687, 0]
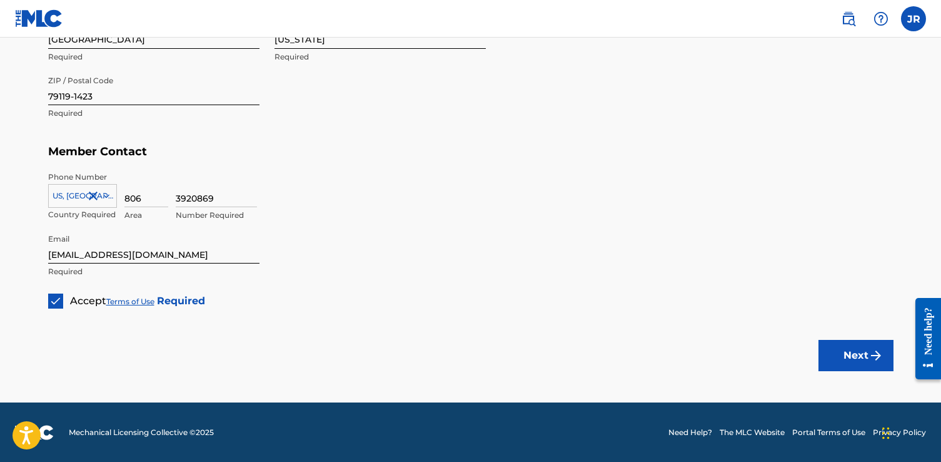
click at [851, 353] on button "Next" at bounding box center [856, 355] width 75 height 31
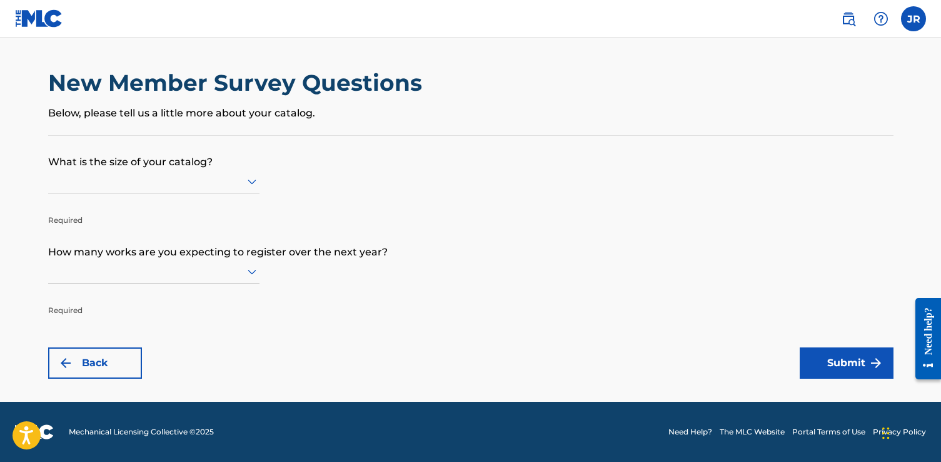
click at [251, 180] on icon at bounding box center [252, 181] width 15 height 15
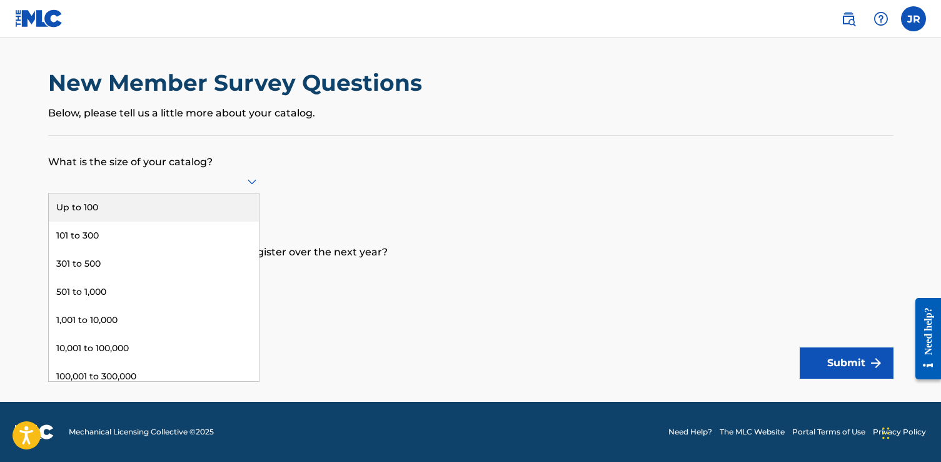
click at [88, 204] on div "Up to 100" at bounding box center [154, 207] width 210 height 28
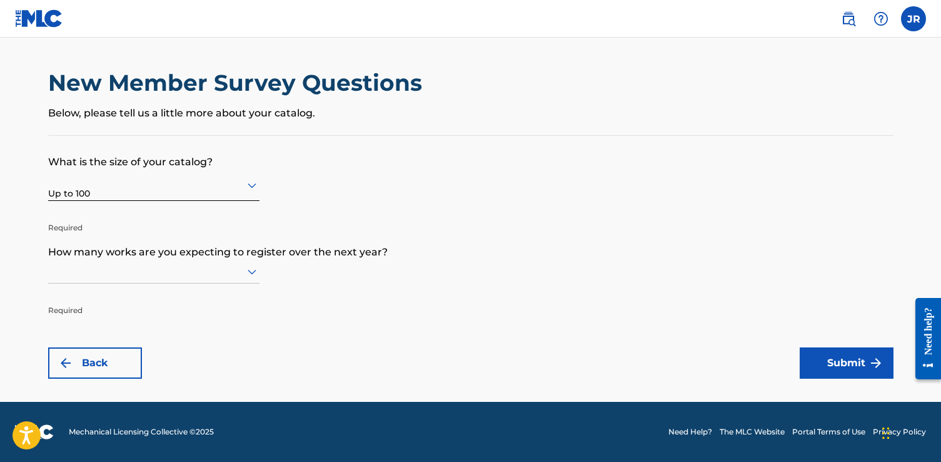
scroll to position [1, 0]
click at [250, 272] on icon at bounding box center [252, 272] width 9 height 5
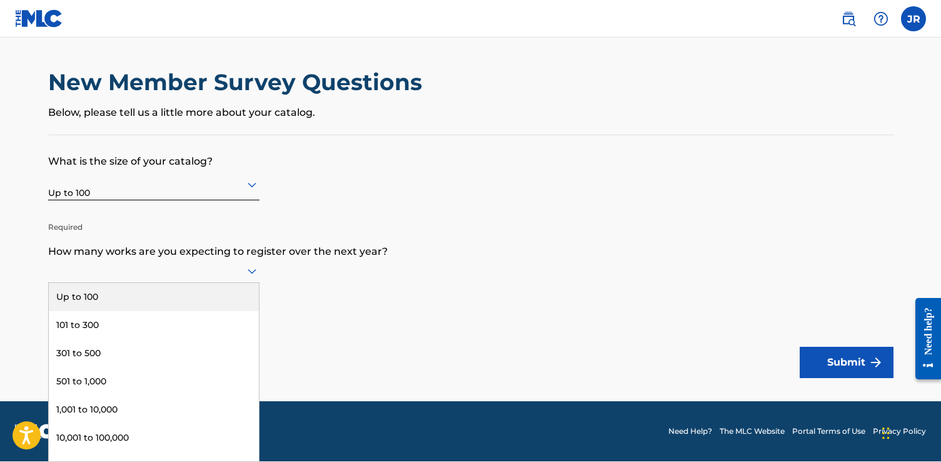
click at [89, 293] on div "Up to 100" at bounding box center [154, 297] width 210 height 28
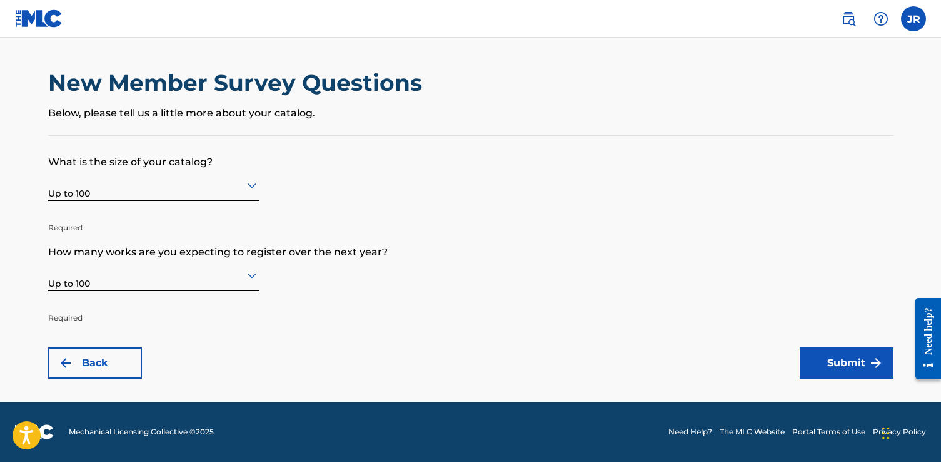
click at [843, 362] on button "Submit" at bounding box center [847, 362] width 94 height 31
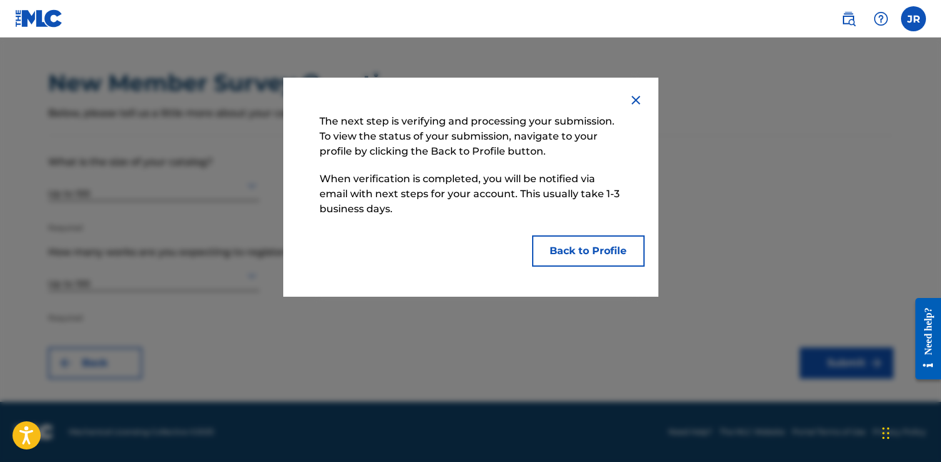
click at [599, 250] on button "Back to Profile" at bounding box center [588, 250] width 113 height 31
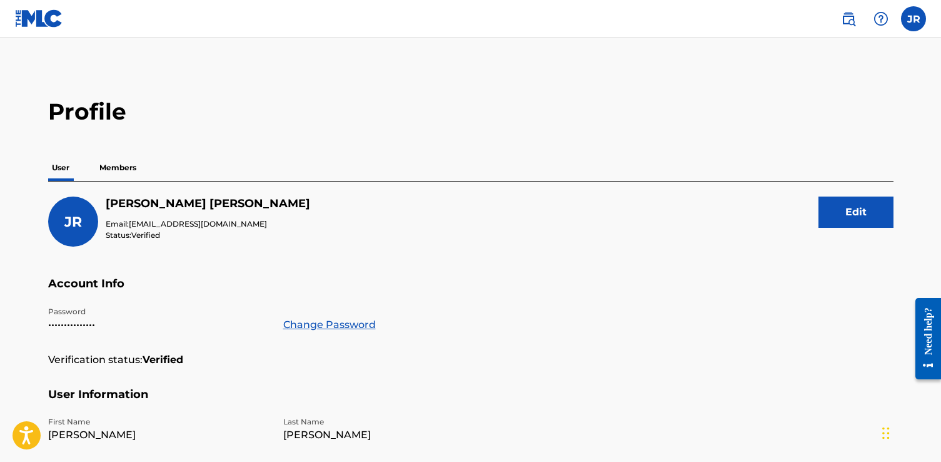
click at [120, 166] on p "Members" at bounding box center [118, 167] width 44 height 26
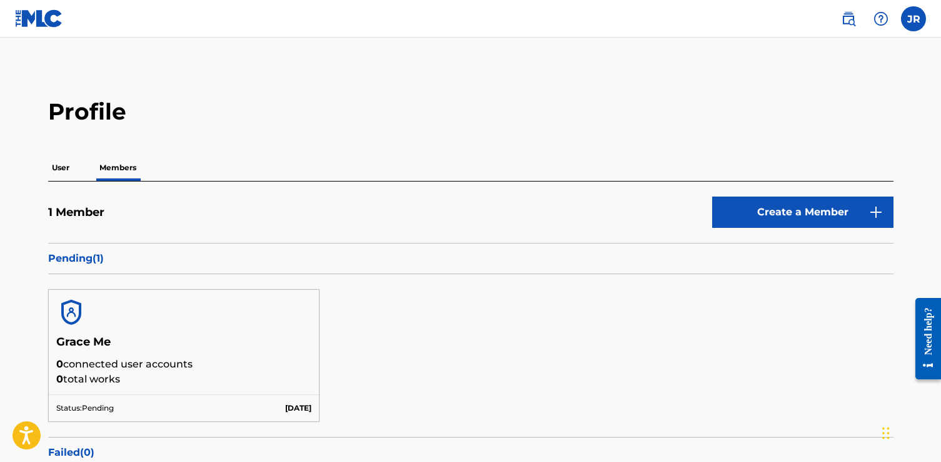
click at [59, 166] on p "User" at bounding box center [60, 167] width 25 height 26
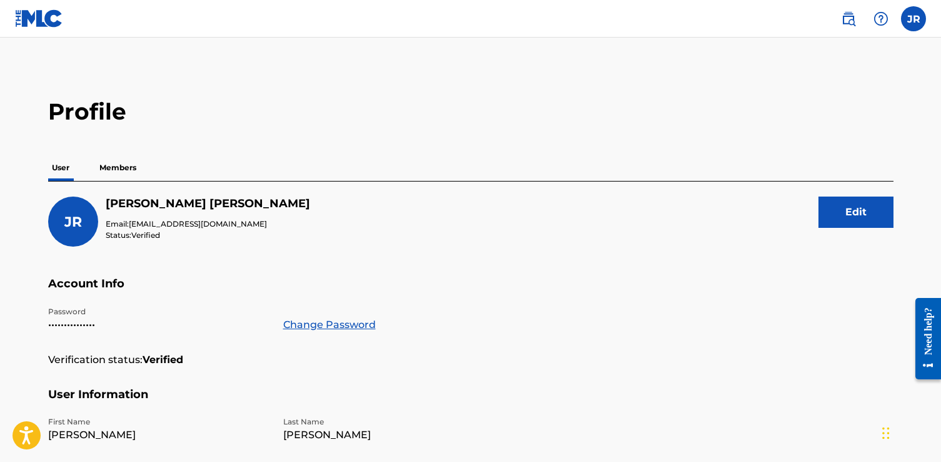
click at [913, 21] on label at bounding box center [913, 18] width 25 height 25
click at [914, 19] on input "JR [PERSON_NAME] [EMAIL_ADDRESS][DOMAIN_NAME] Notification Preferences Profile …" at bounding box center [914, 19] width 0 height 0
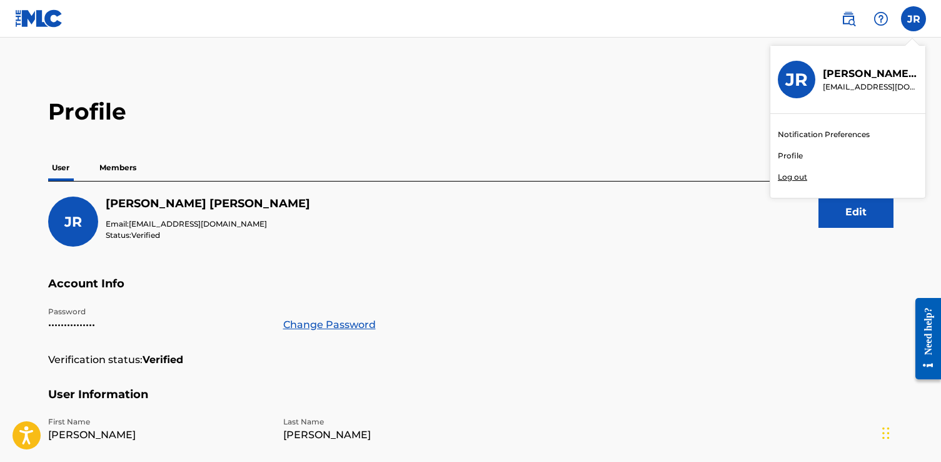
click at [791, 176] on p "Log out" at bounding box center [792, 176] width 29 height 11
click at [914, 19] on input "JR [PERSON_NAME] [EMAIL_ADDRESS][DOMAIN_NAME] Notification Preferences Profile …" at bounding box center [914, 19] width 0 height 0
